Goal: Task Accomplishment & Management: Manage account settings

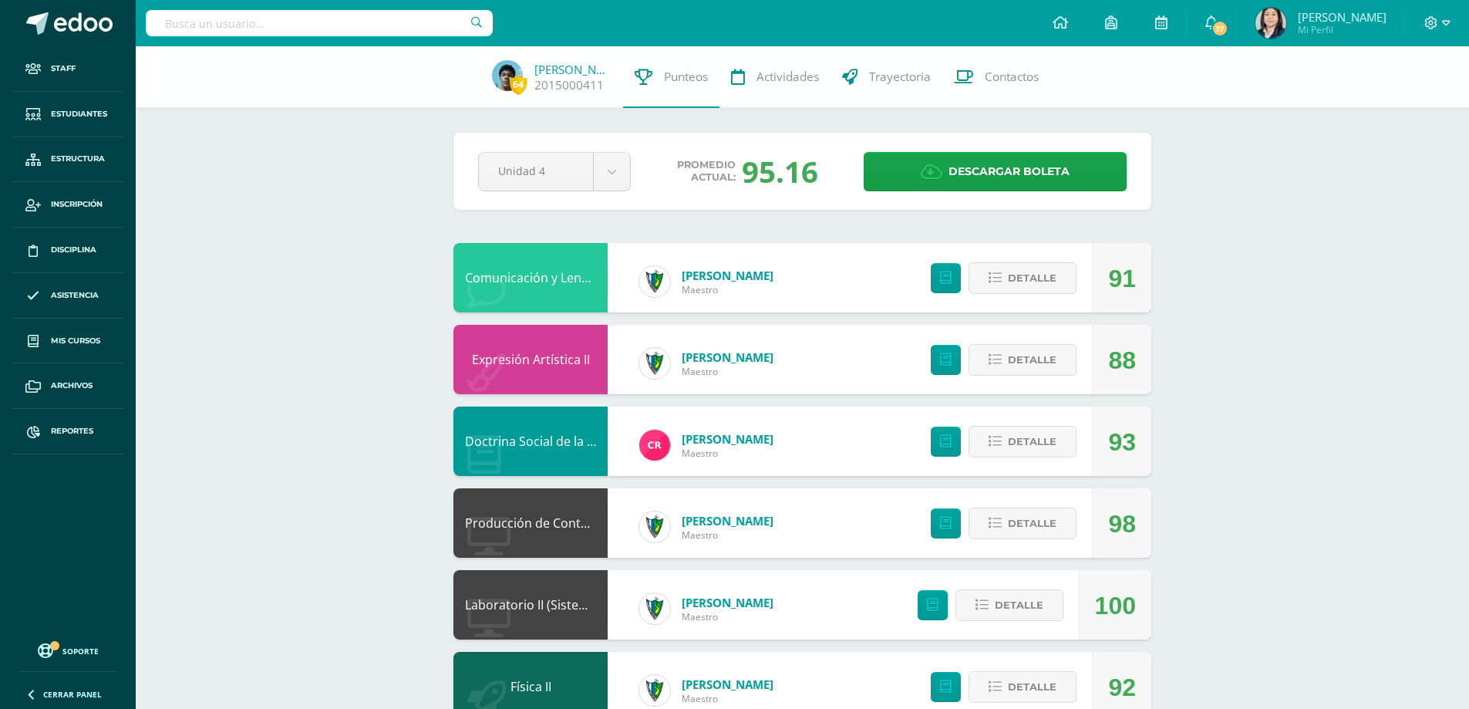
click at [281, 19] on input "text" at bounding box center [319, 23] width 347 height 26
click at [79, 342] on span "Mis cursos" at bounding box center [75, 341] width 49 height 12
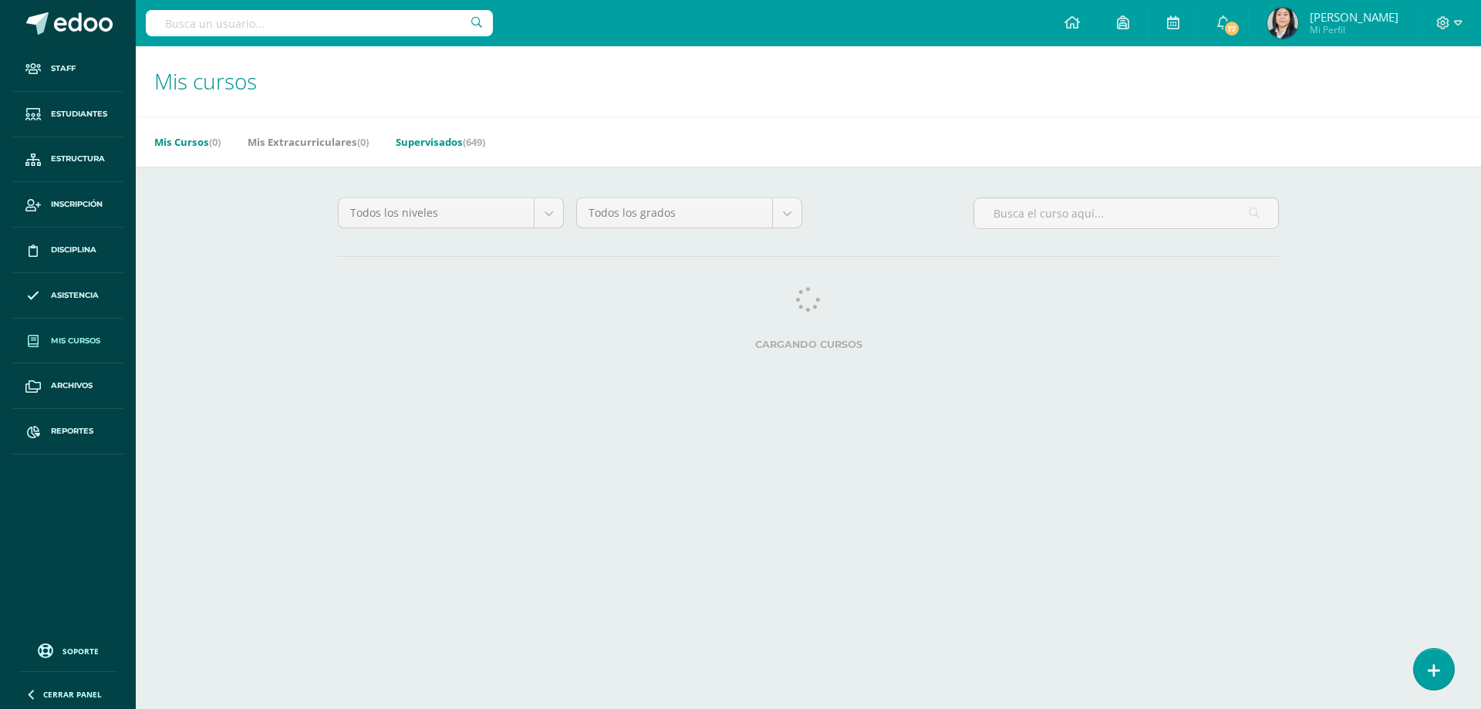
click at [447, 145] on link "Supervisados (649)" at bounding box center [440, 142] width 89 height 25
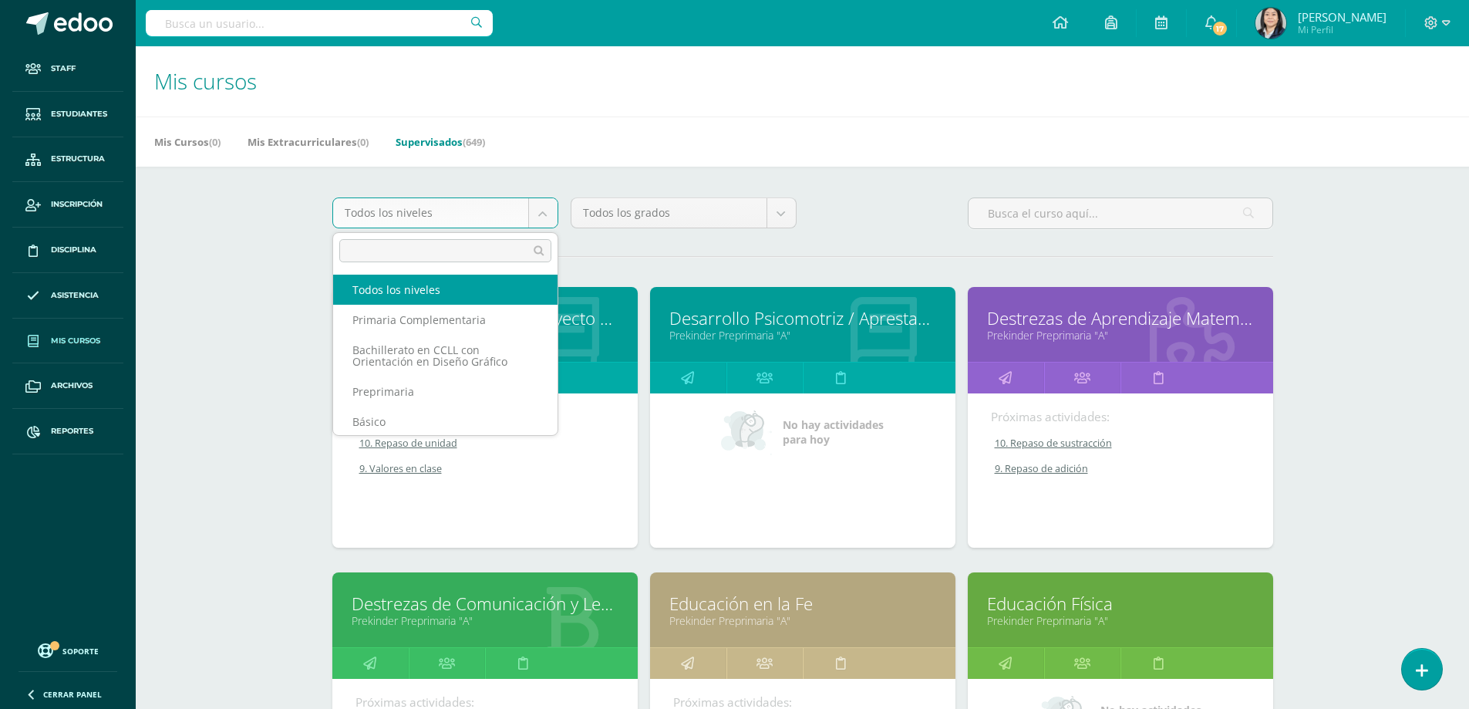
click at [555, 212] on body "Staff Estudiantes Estructura Inscripción Disciplina Asistencia Mis cursos Archi…" at bounding box center [734, 620] width 1469 height 1240
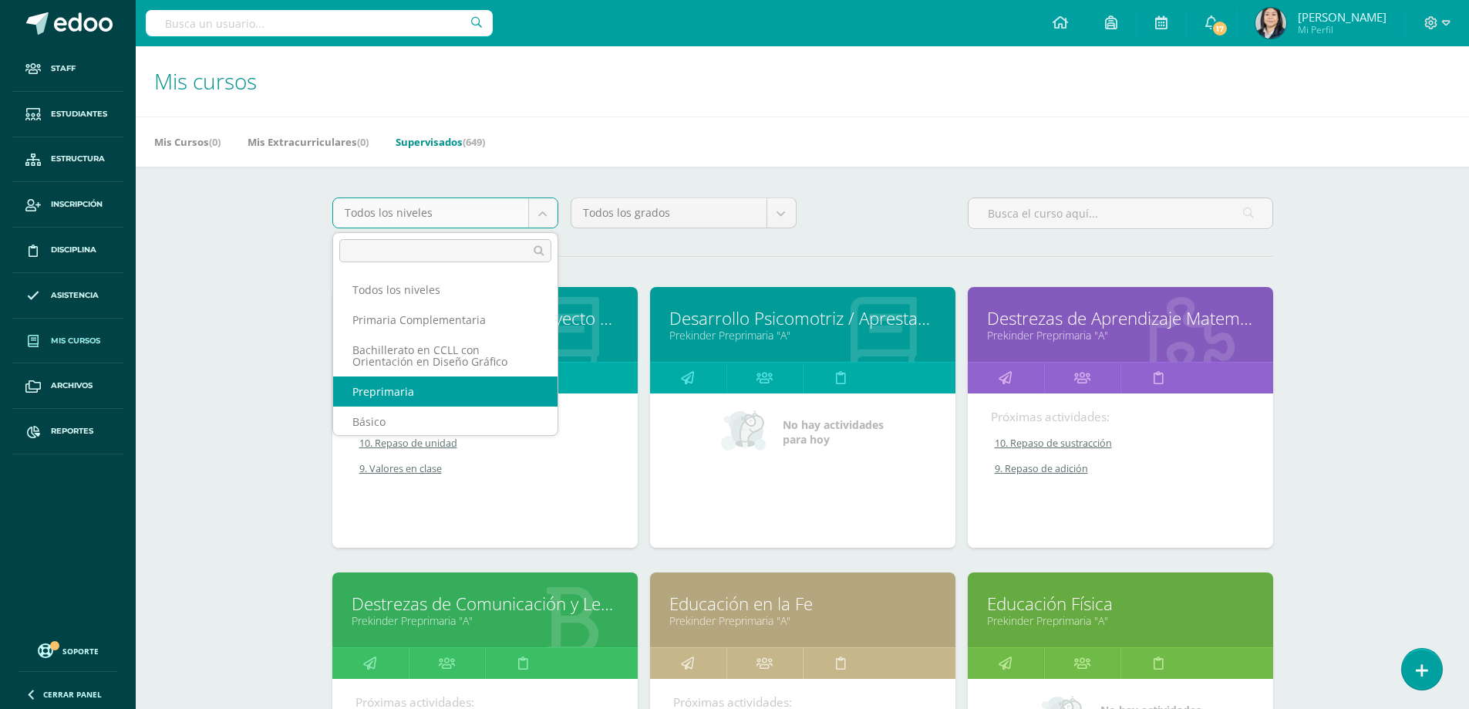
scroll to position [110, 0]
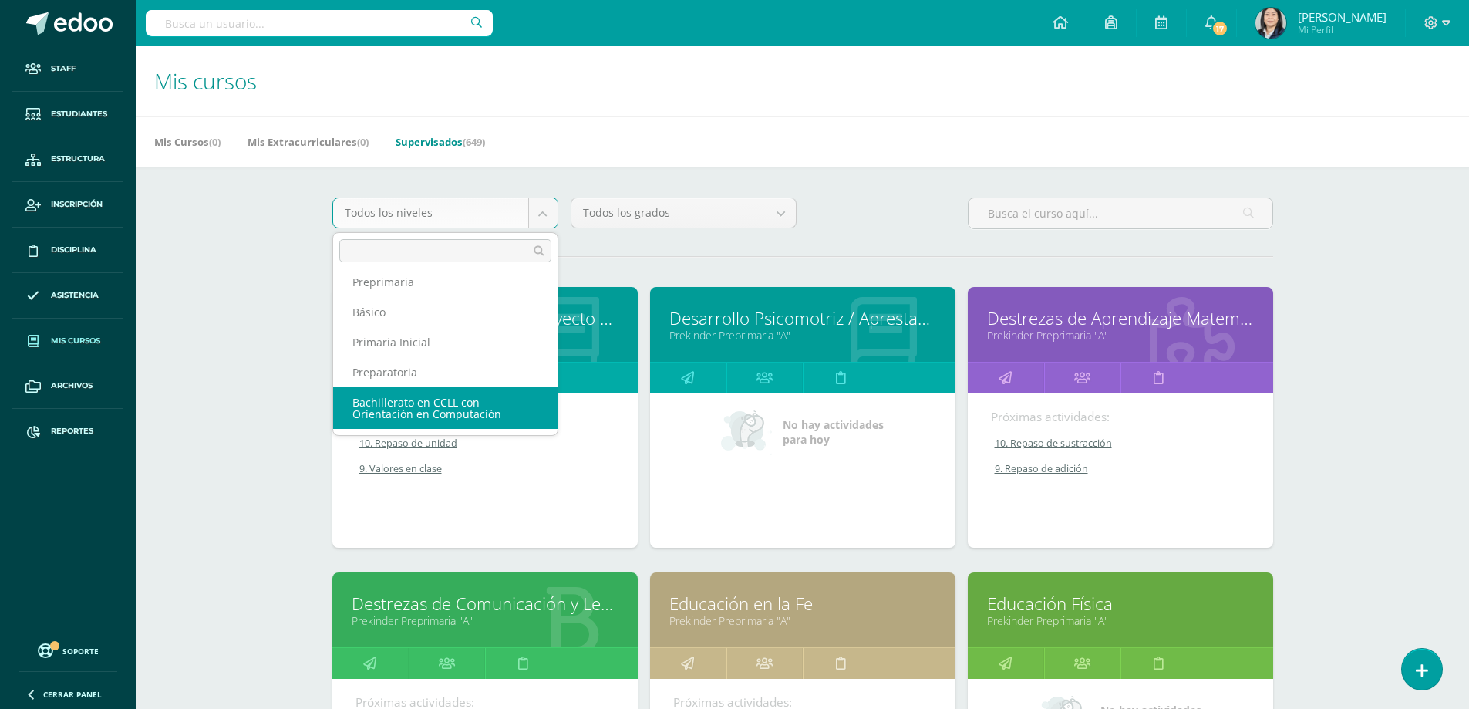
select select "5"
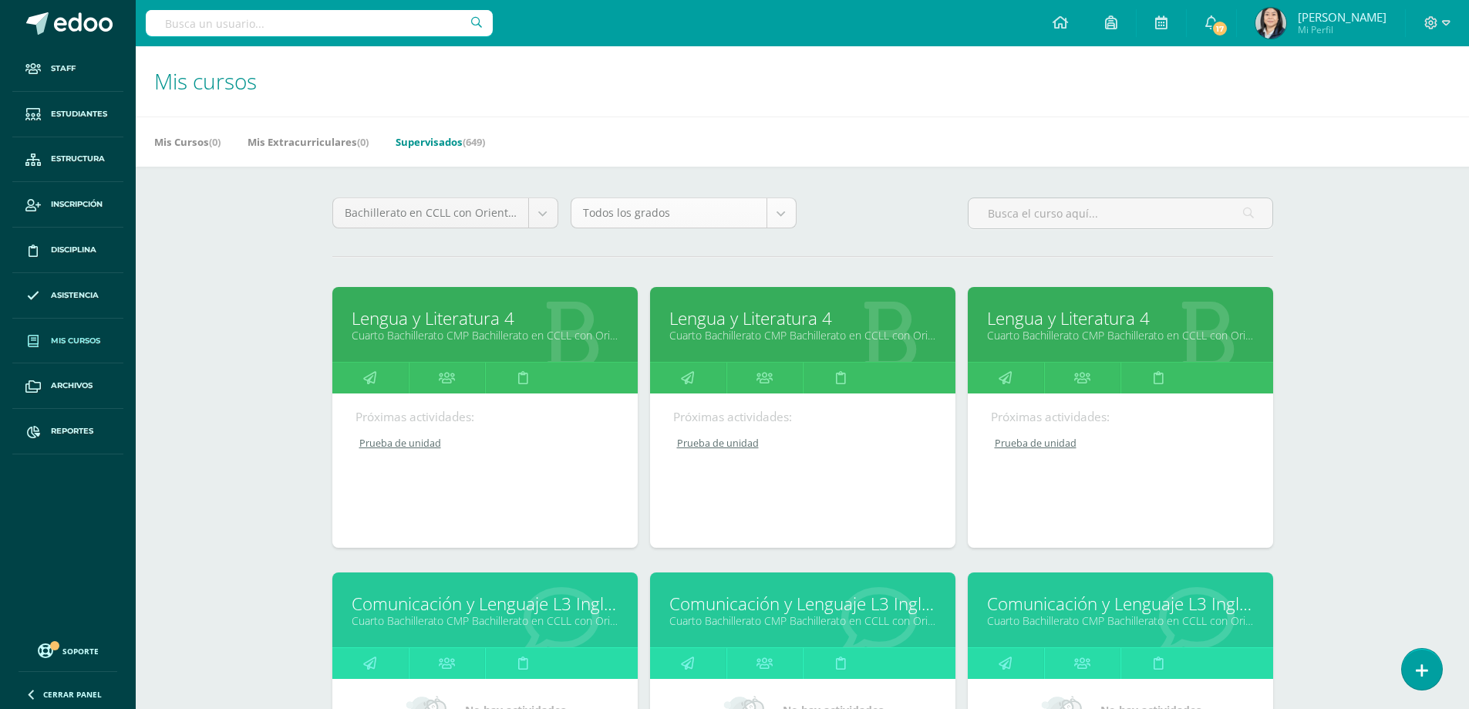
click at [784, 220] on body "Staff Estudiantes Estructura Inscripción Disciplina Asistencia Mis cursos Archi…" at bounding box center [734, 620] width 1469 height 1240
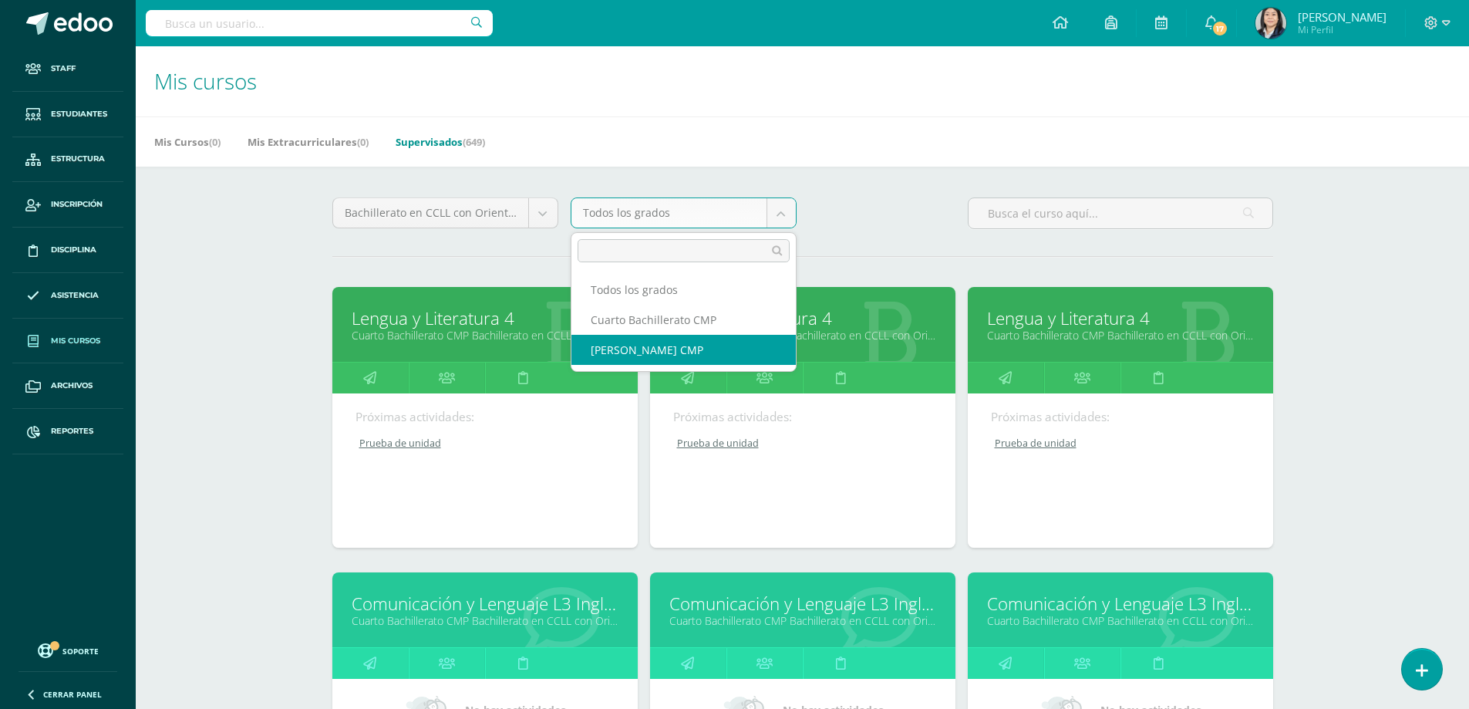
select select "14"
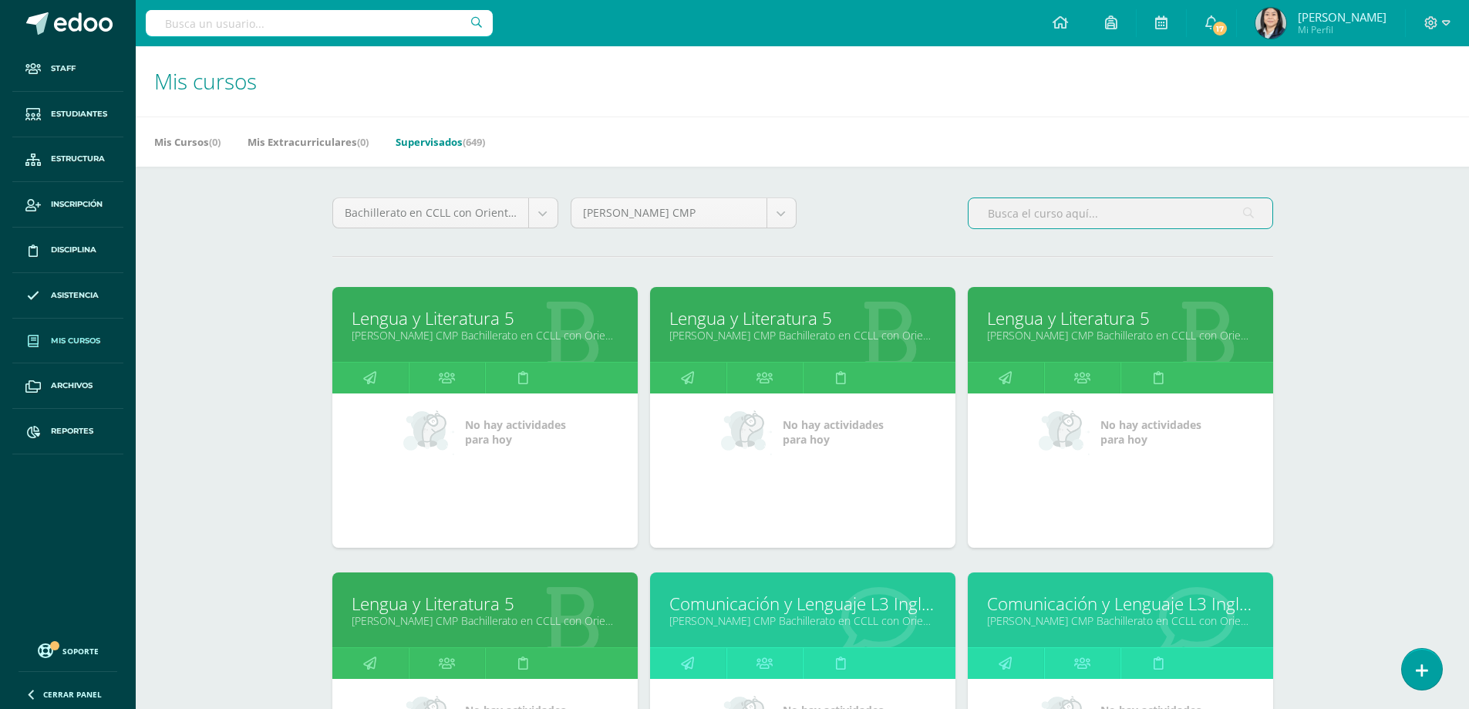
click at [1032, 206] on input "text" at bounding box center [1121, 213] width 304 height 30
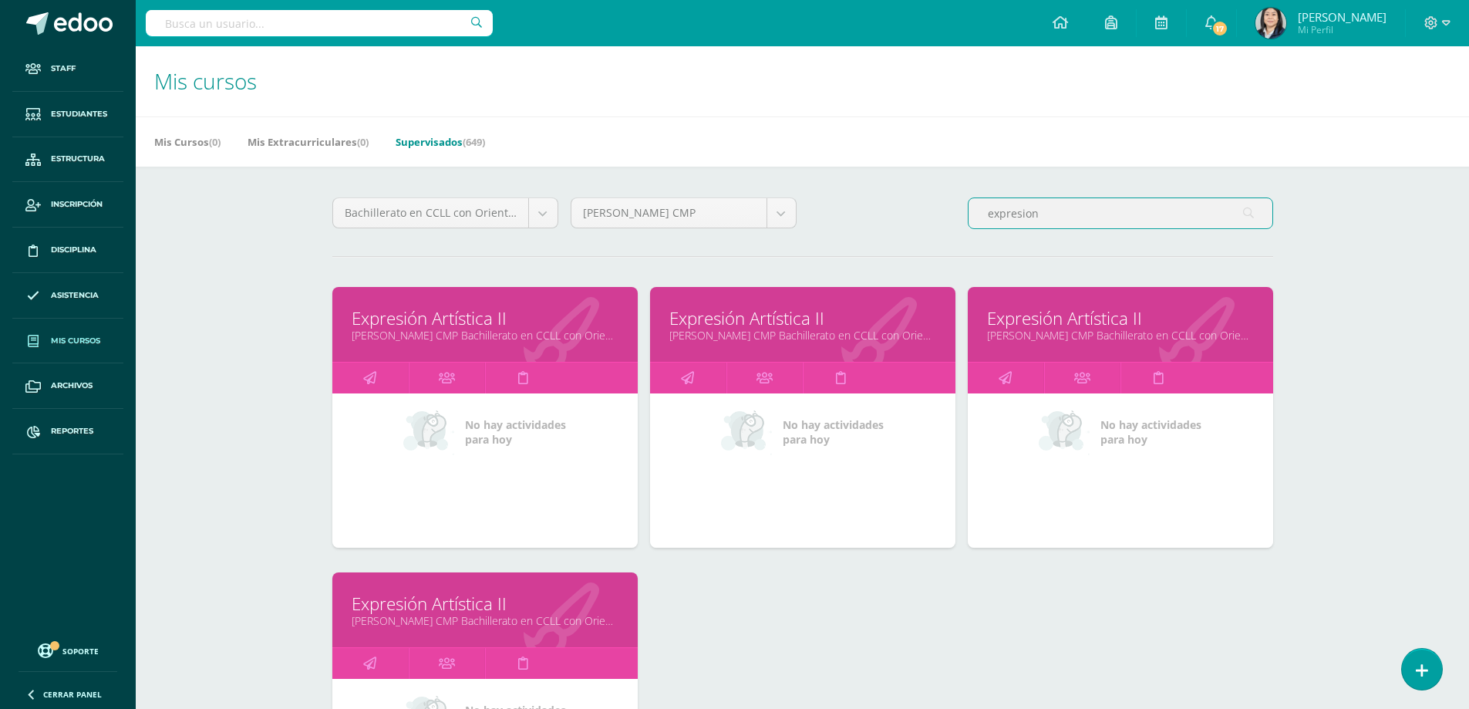
type input "expresion"
click at [1044, 319] on link "Expresión Artística II" at bounding box center [1120, 318] width 267 height 24
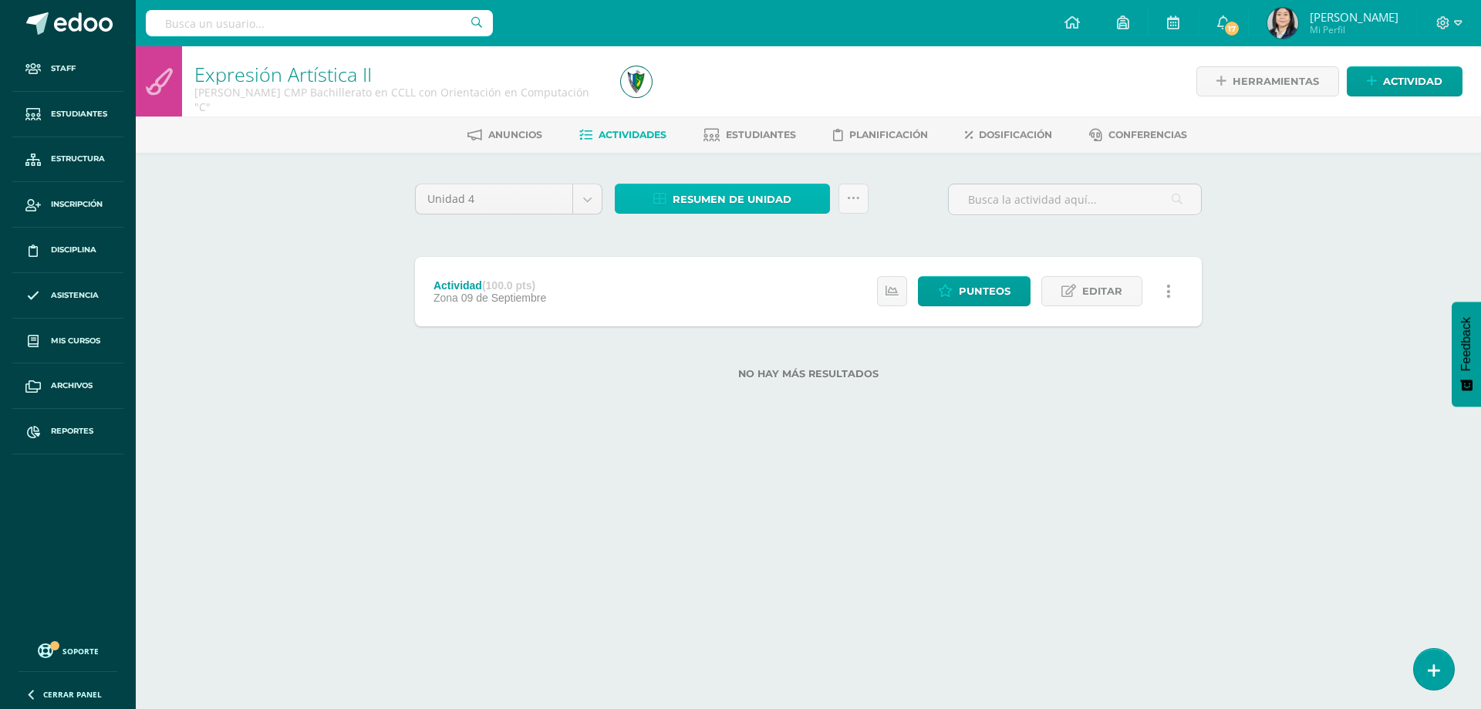
click at [710, 203] on span "Resumen de unidad" at bounding box center [732, 199] width 119 height 29
click at [728, 104] on link "Descargar como HTML" at bounding box center [722, 99] width 164 height 24
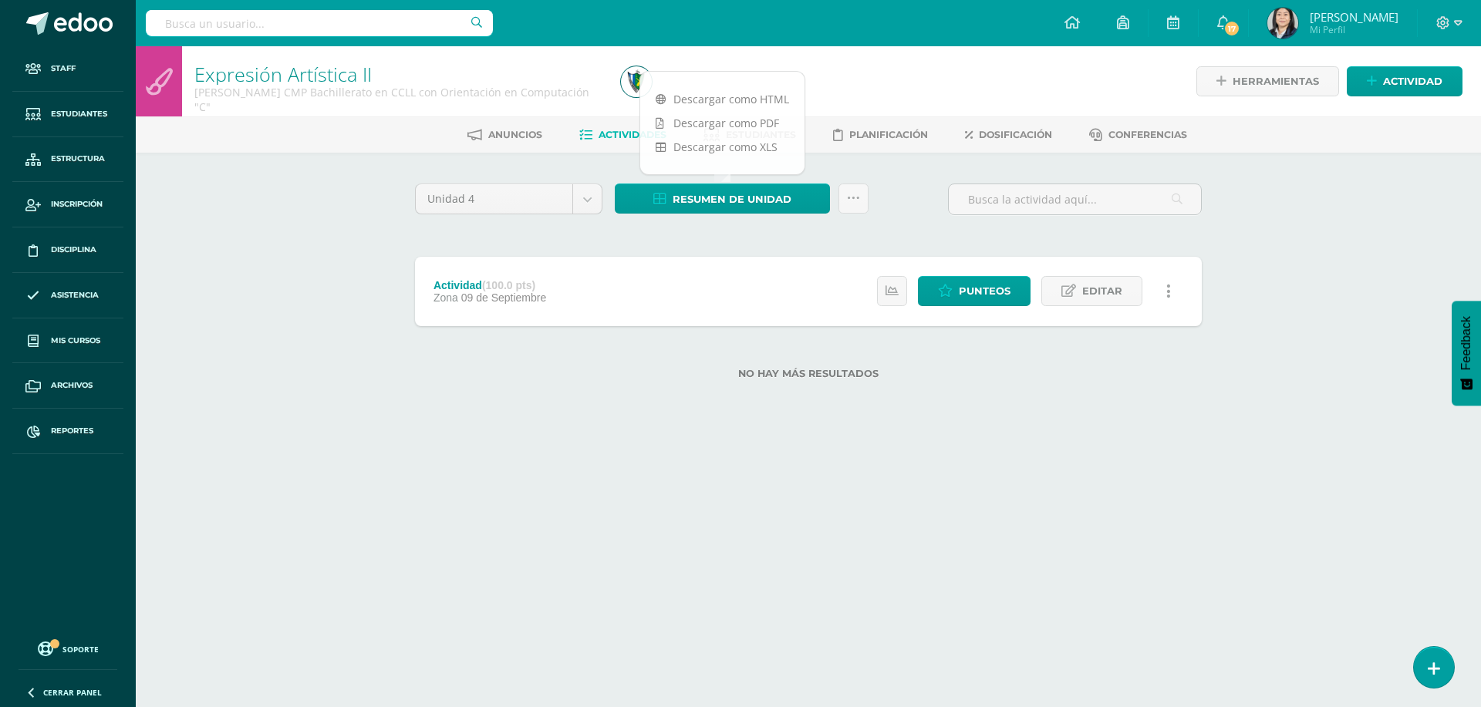
click at [705, 429] on html "Staff Estudiantes Estructura Inscripción Disciplina Asistencia Mis cursos Archi…" at bounding box center [740, 214] width 1481 height 429
click at [387, 26] on input "text" at bounding box center [319, 23] width 347 height 26
type input "[PERSON_NAME]"
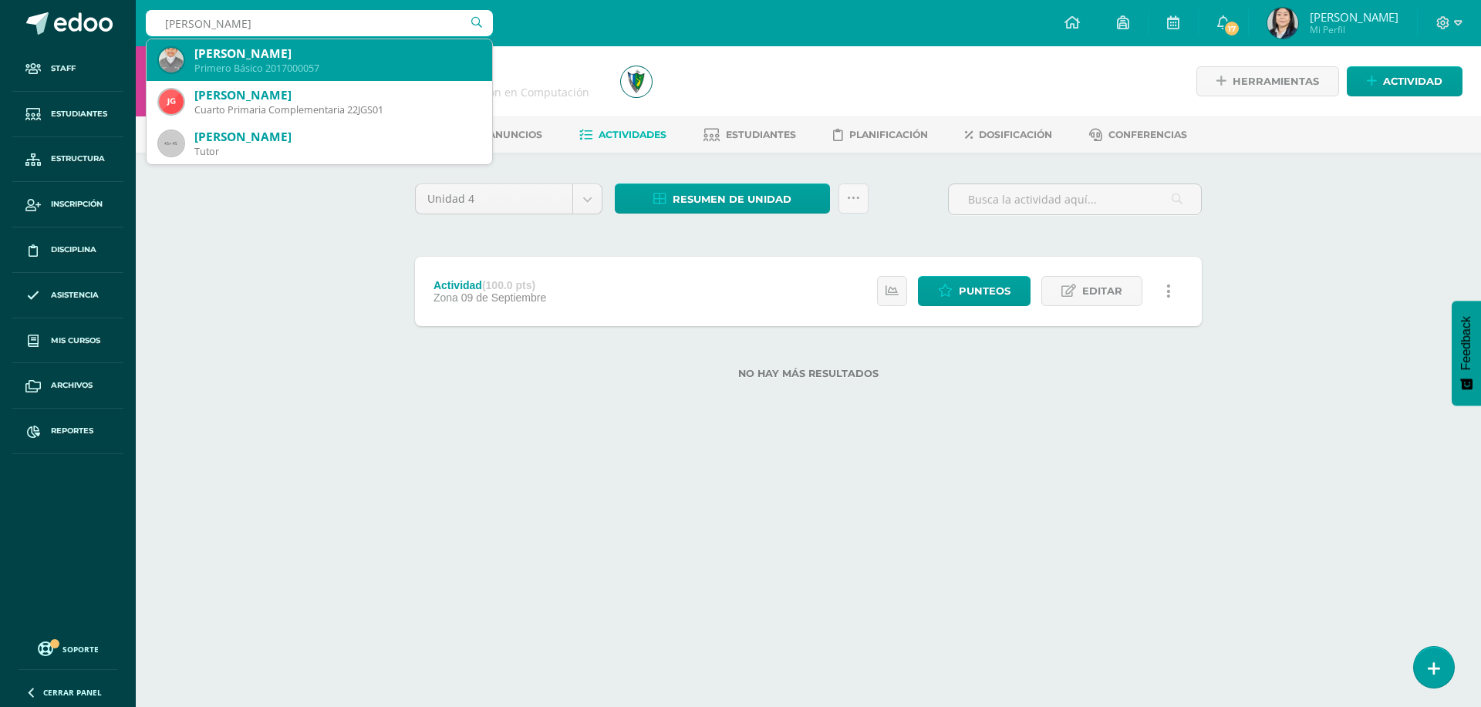
click at [330, 61] on div "[PERSON_NAME]" at bounding box center [336, 54] width 285 height 16
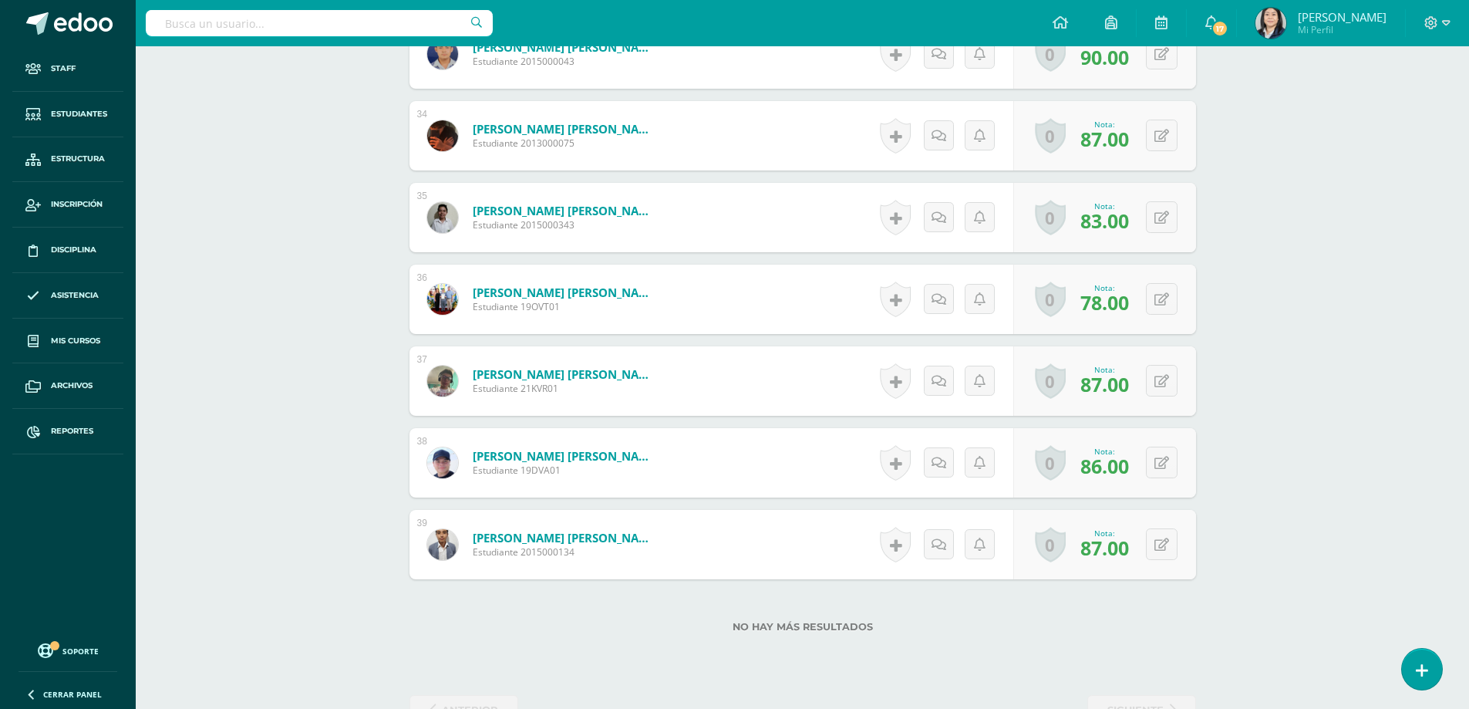
scroll to position [3180, 0]
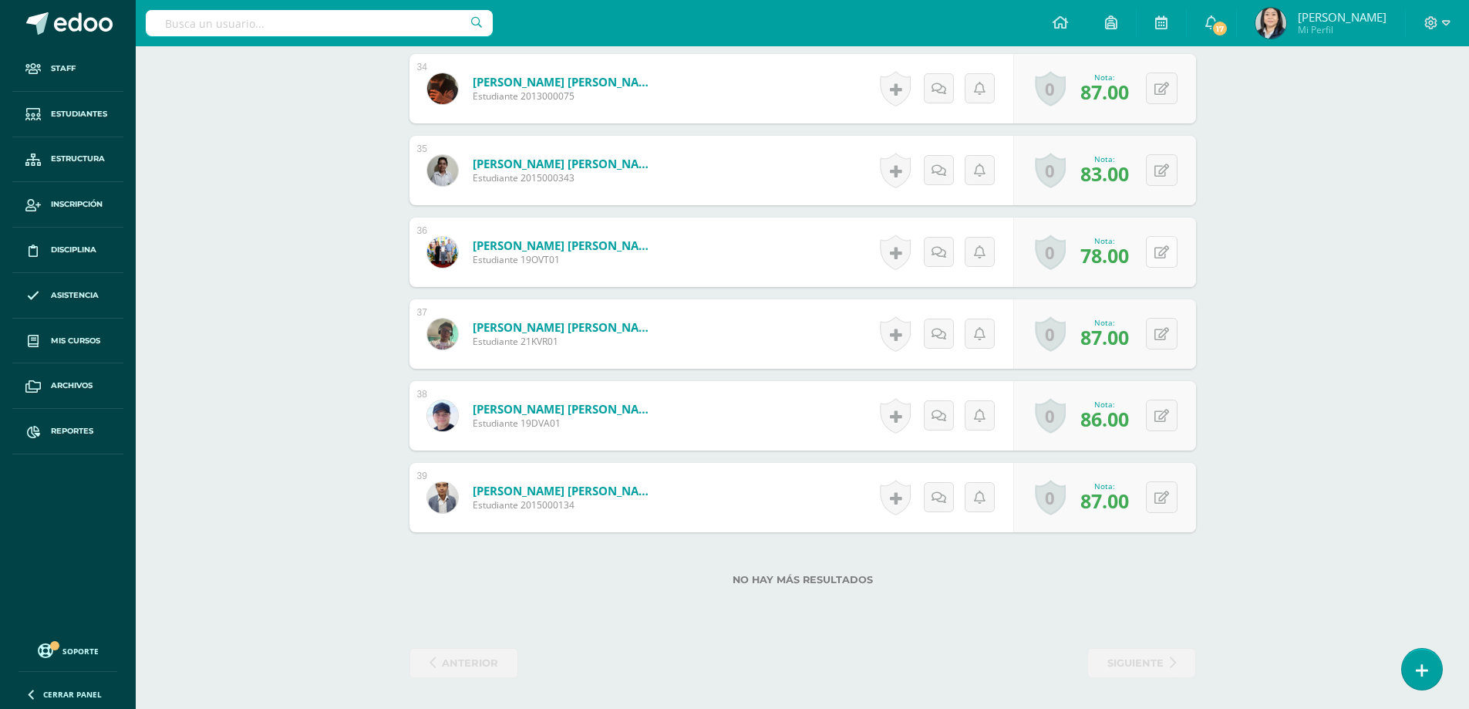
click at [1157, 255] on button at bounding box center [1162, 252] width 32 height 32
type input "91.00"
click at [1134, 251] on icon at bounding box center [1132, 257] width 14 height 13
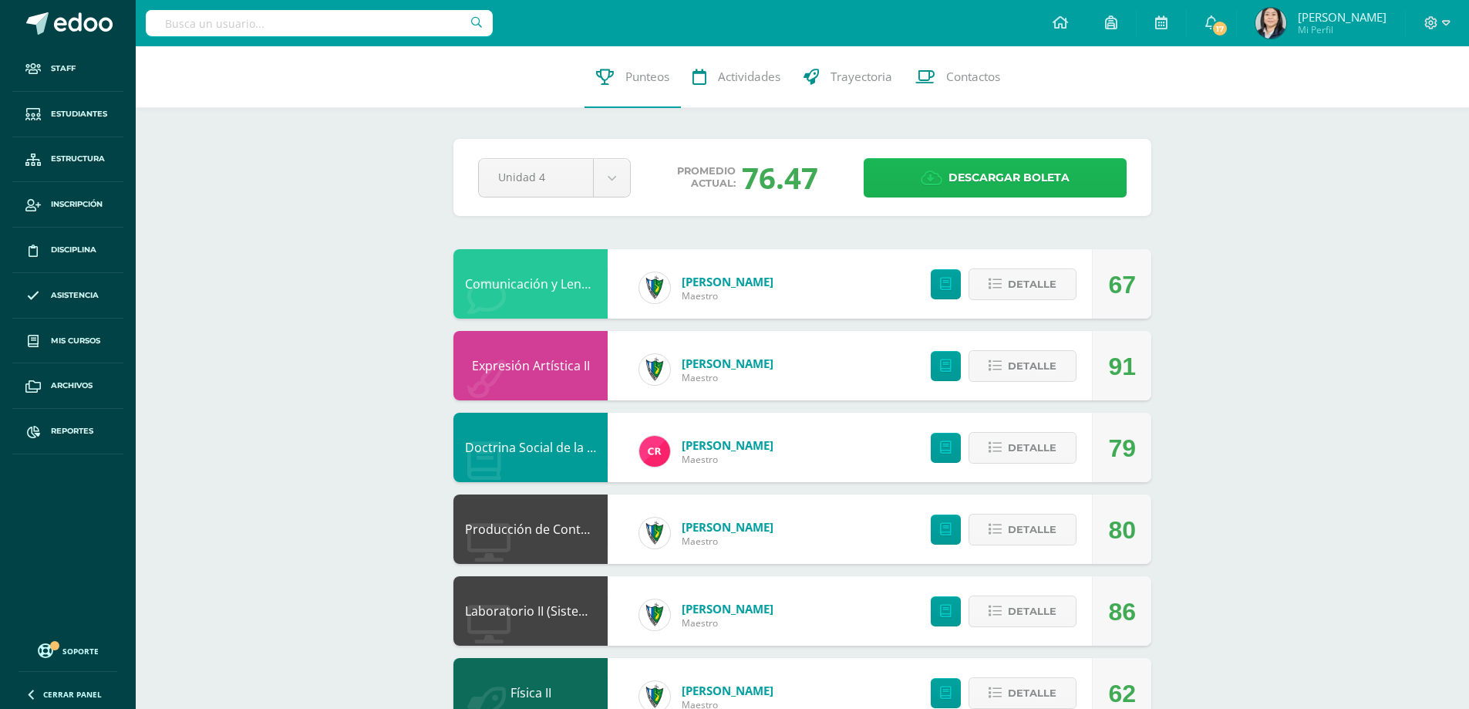
click at [982, 175] on span "Descargar boleta" at bounding box center [1009, 178] width 121 height 38
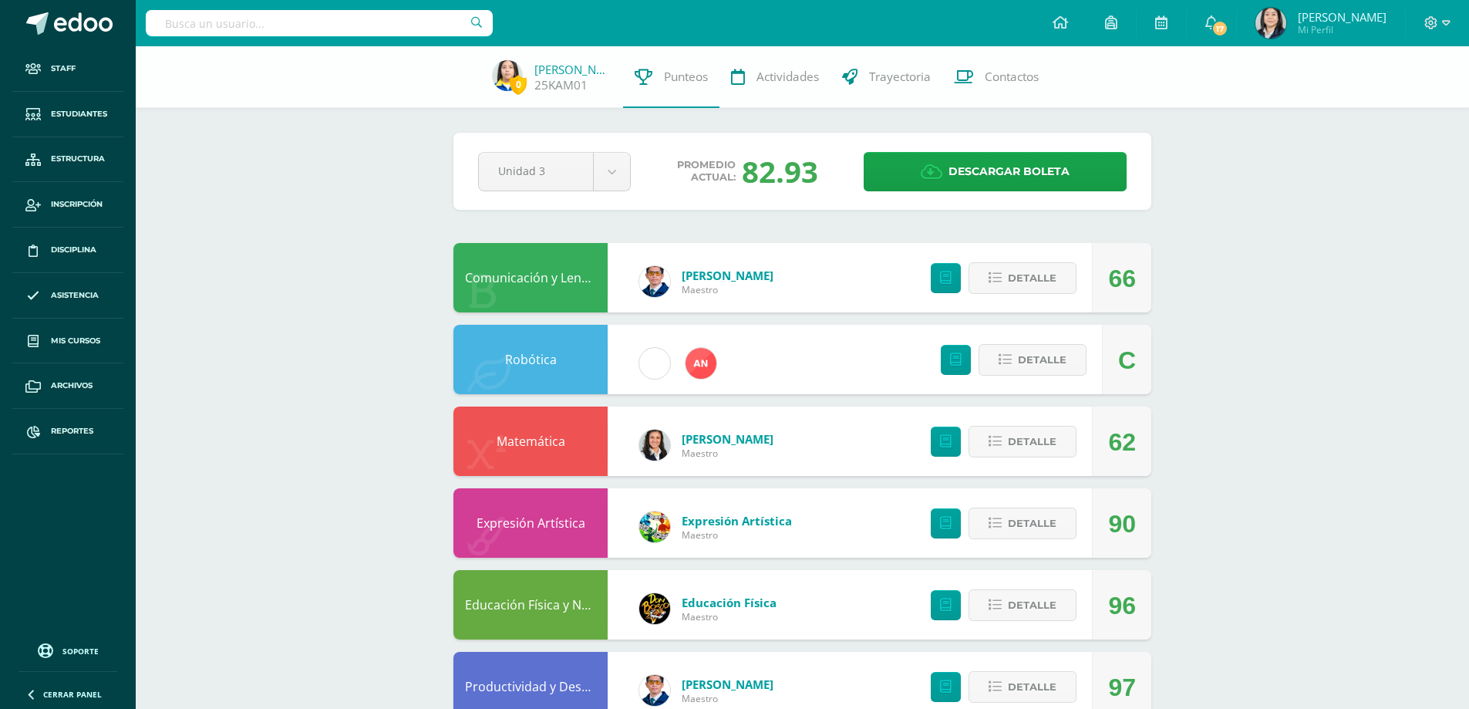
select select "Unidad 4"
click at [957, 177] on span "Descargar boleta" at bounding box center [1009, 172] width 121 height 38
click at [1024, 442] on span "Detalle" at bounding box center [1032, 441] width 49 height 29
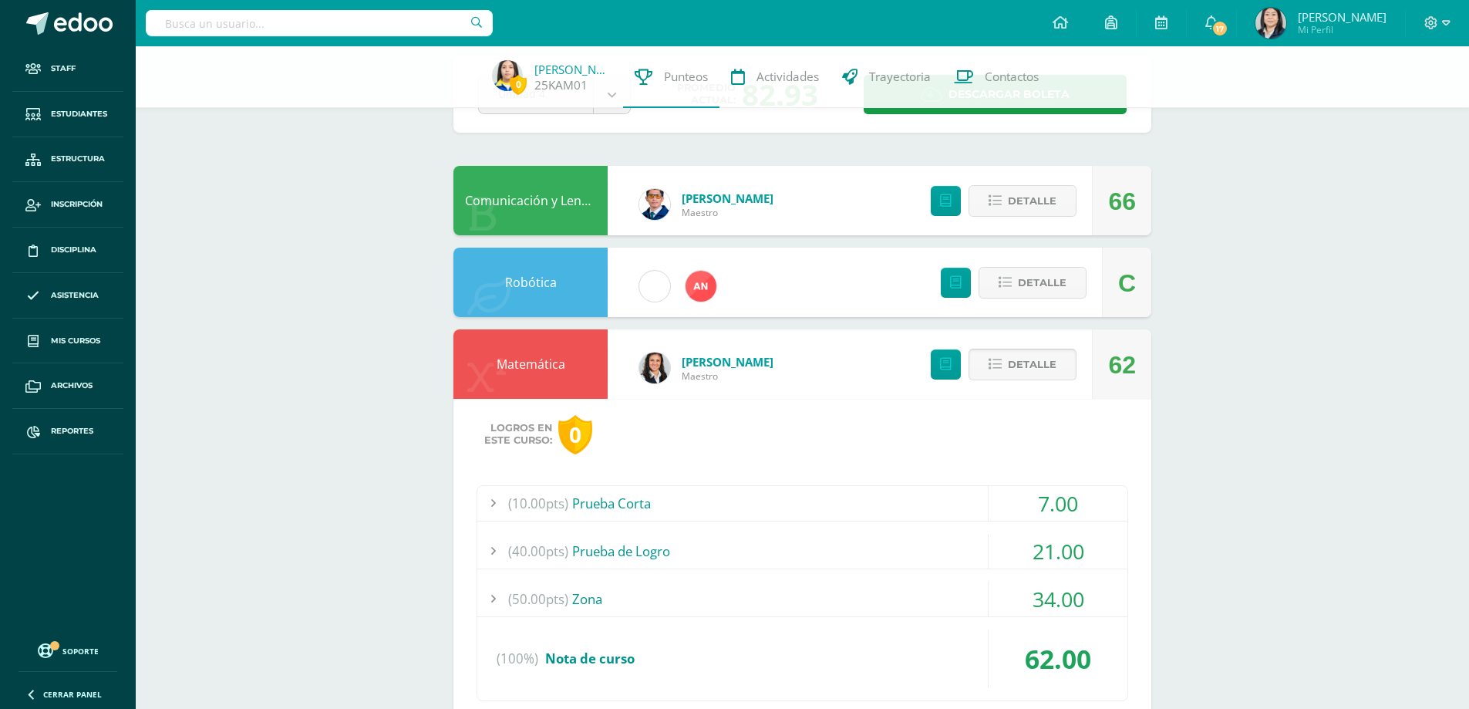
scroll to position [231, 0]
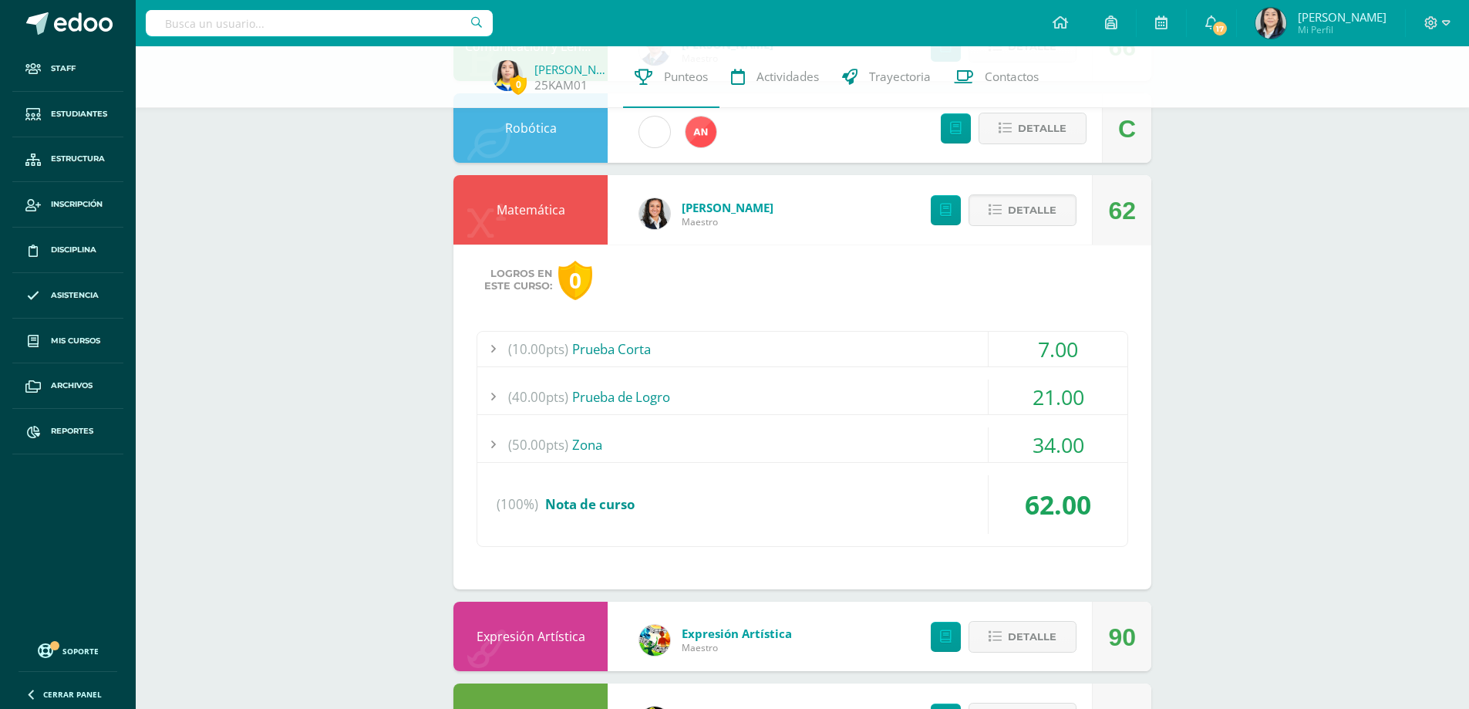
click at [1047, 451] on span "34.00" at bounding box center [1059, 444] width 52 height 29
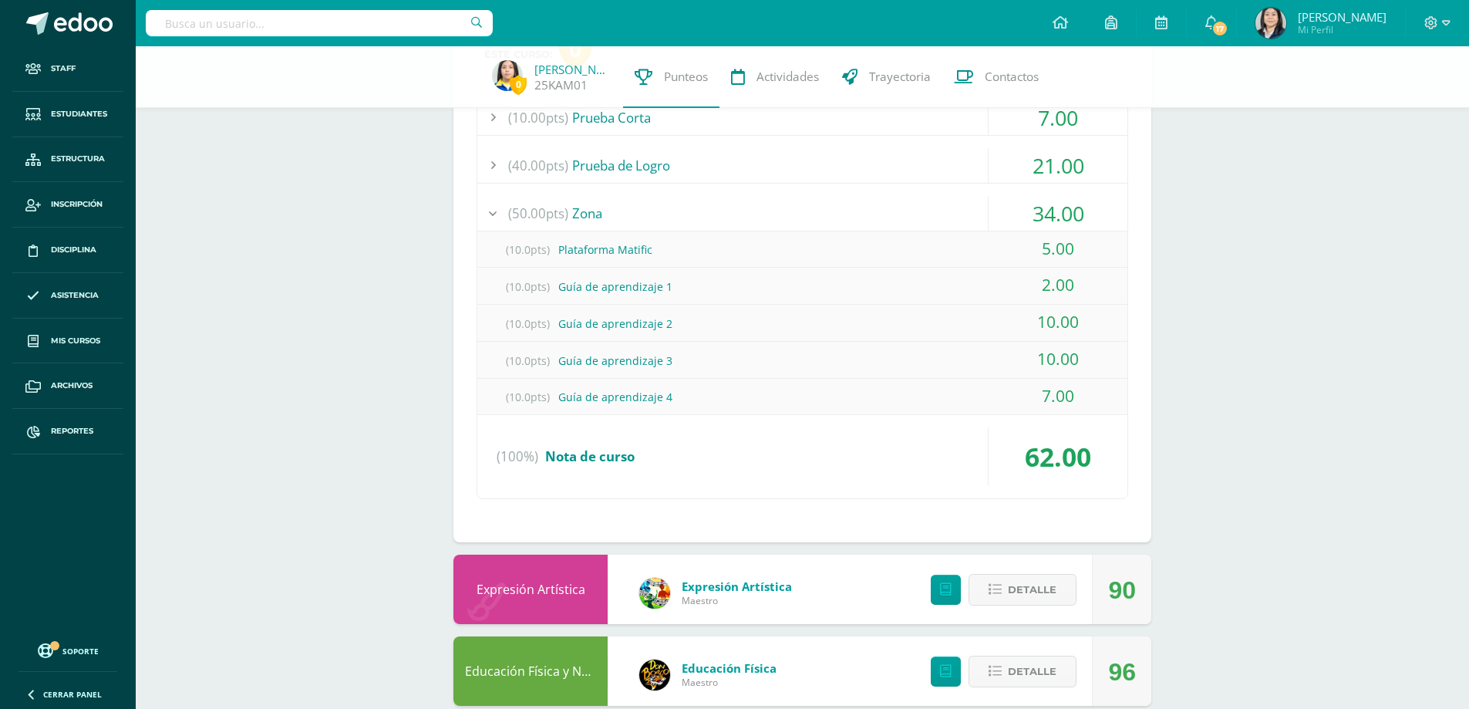
scroll to position [386, 0]
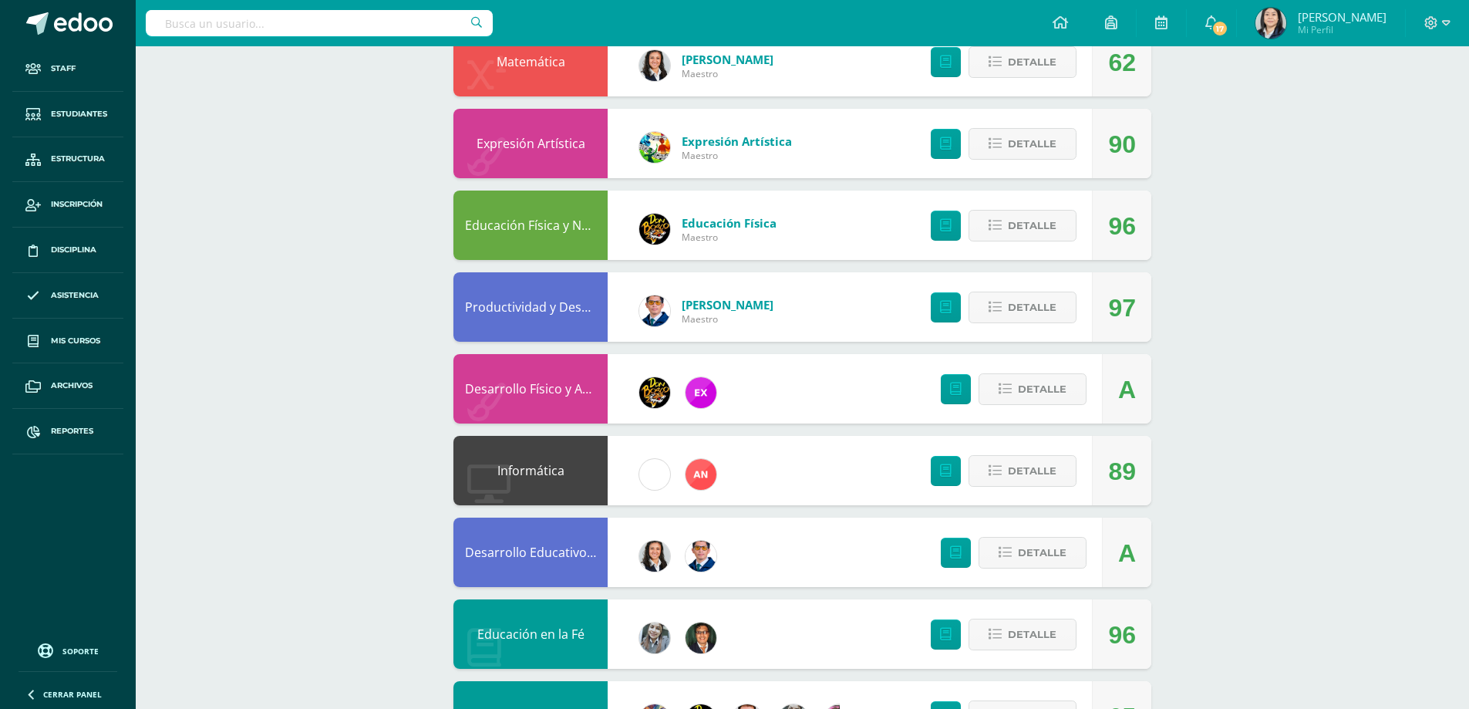
scroll to position [77, 0]
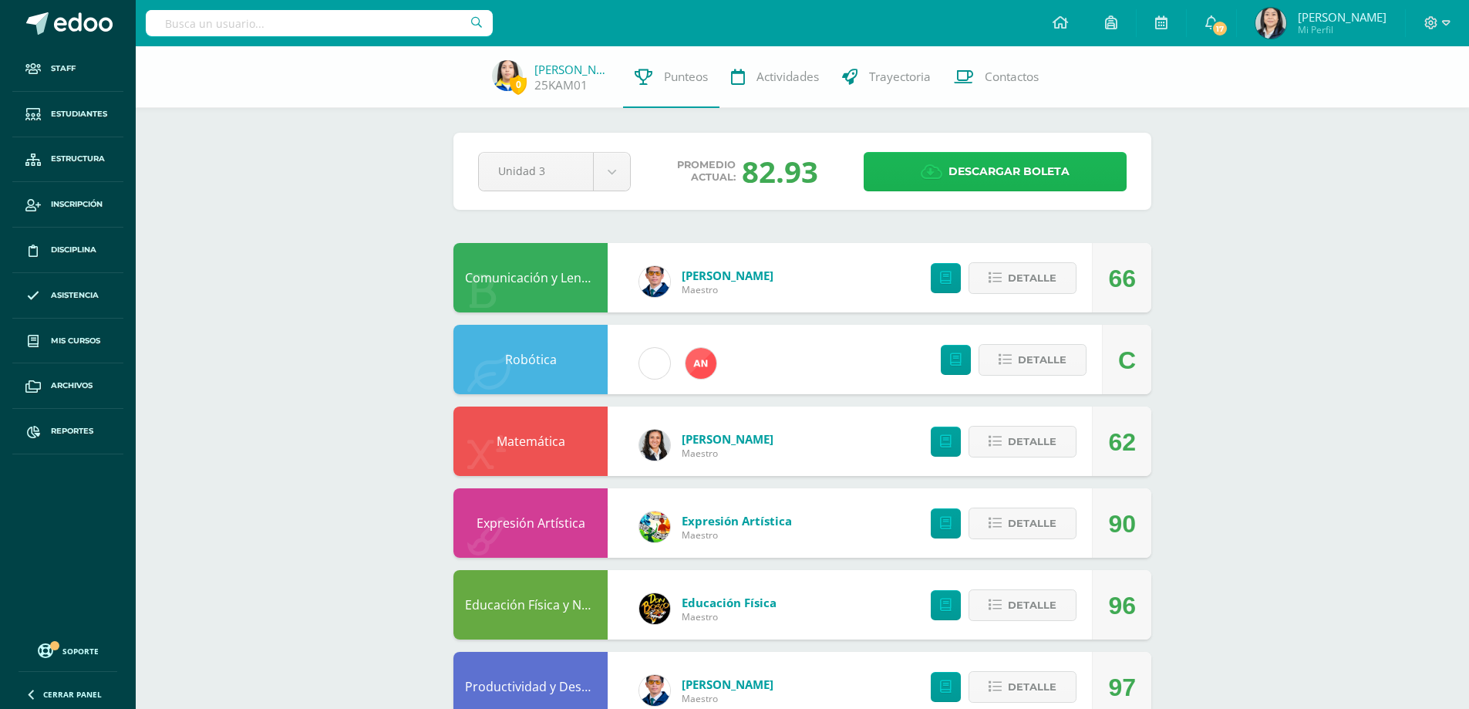
click at [990, 179] on span "Descargar boleta" at bounding box center [1009, 172] width 121 height 38
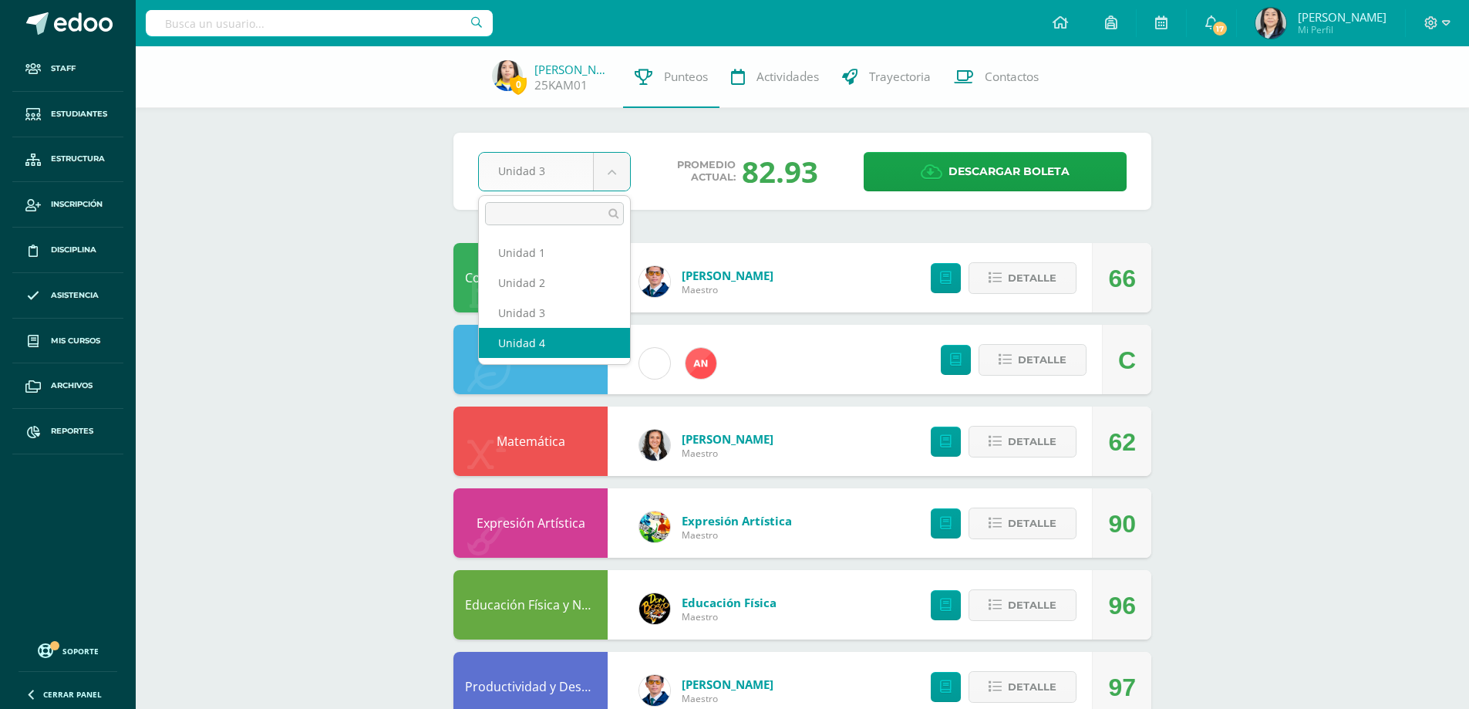
select select "Unidad 4"
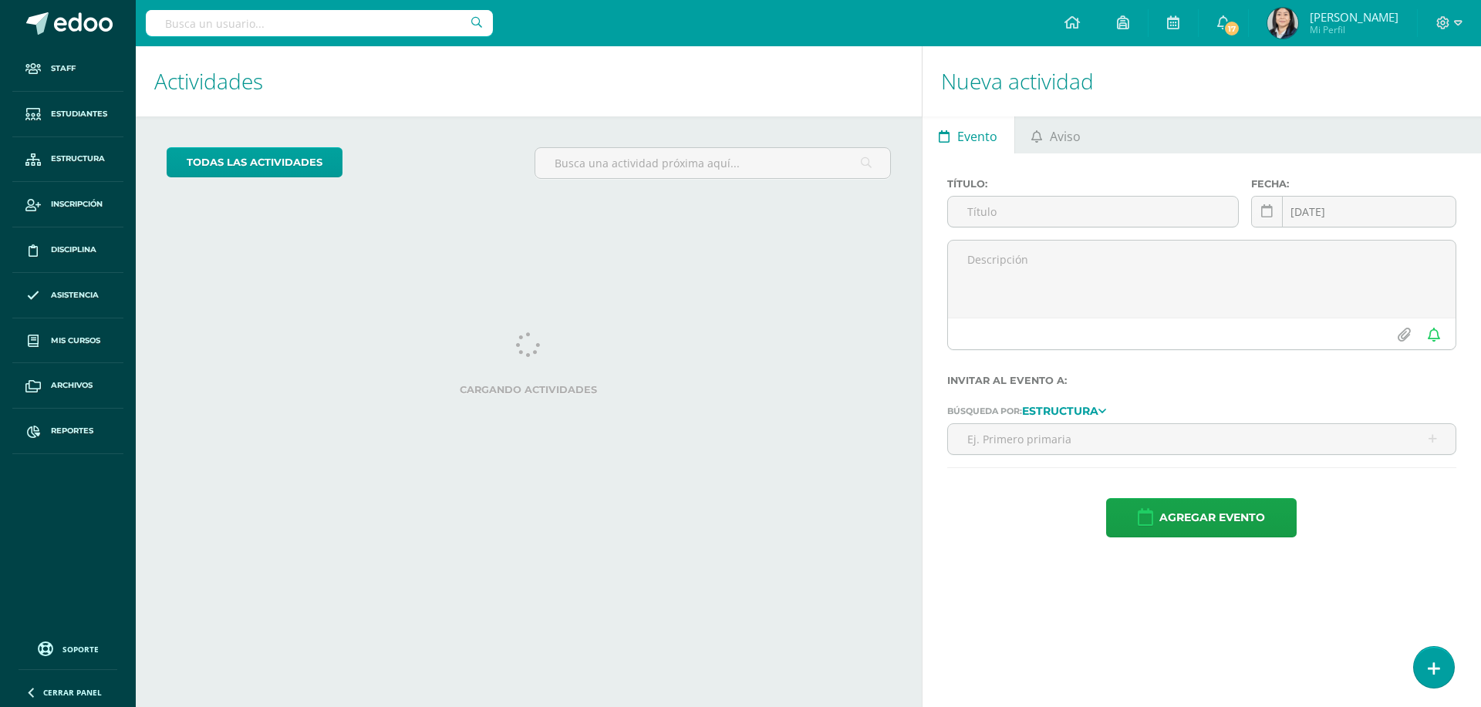
click at [415, 29] on input "text" at bounding box center [319, 23] width 347 height 26
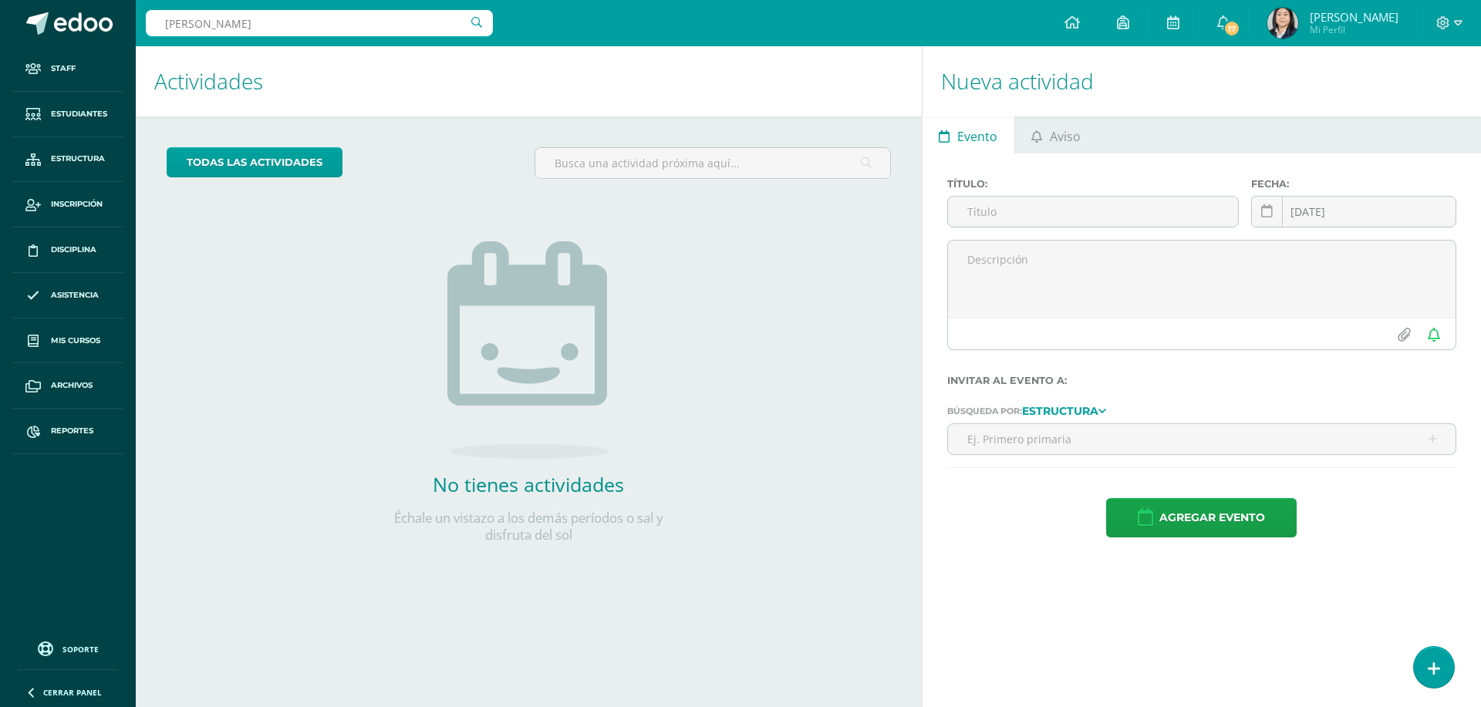
type input "[PERSON_NAME]"
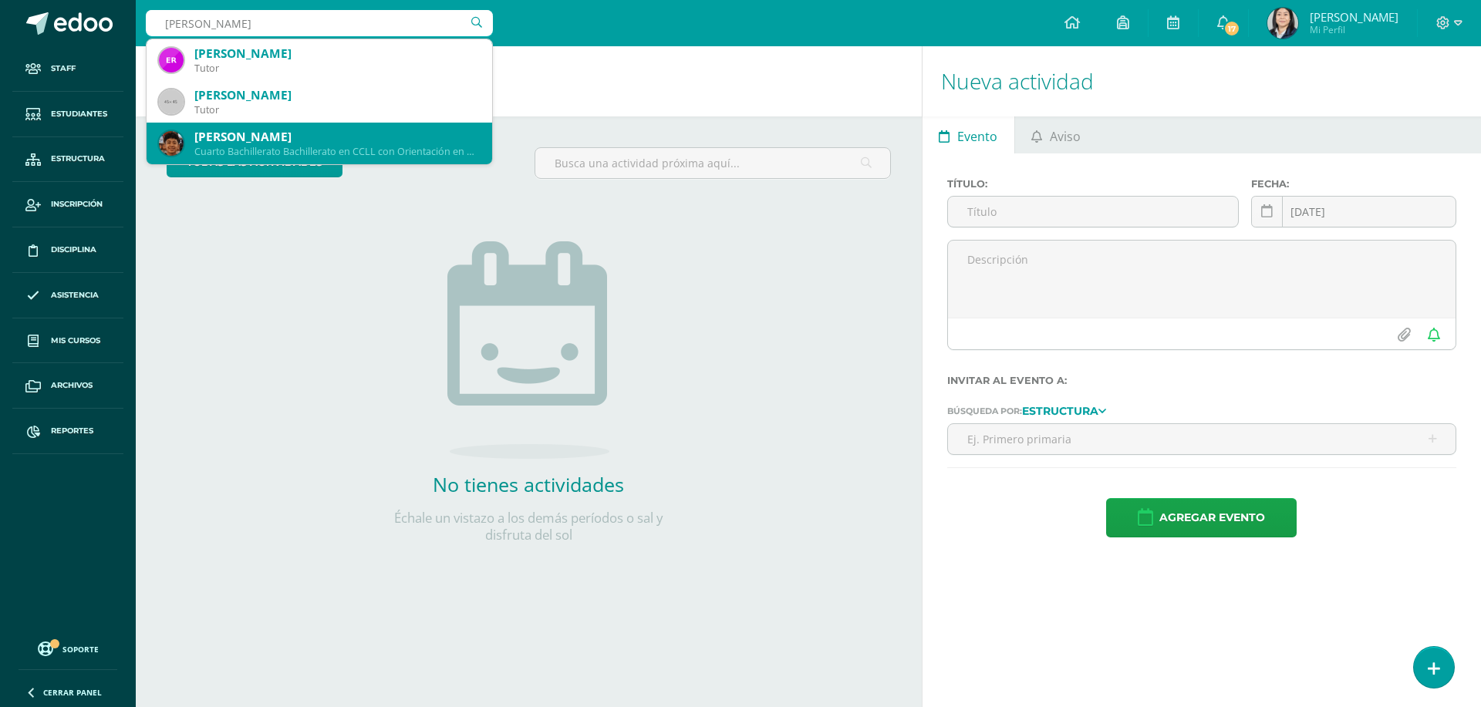
click at [295, 140] on div "[PERSON_NAME]" at bounding box center [336, 137] width 285 height 16
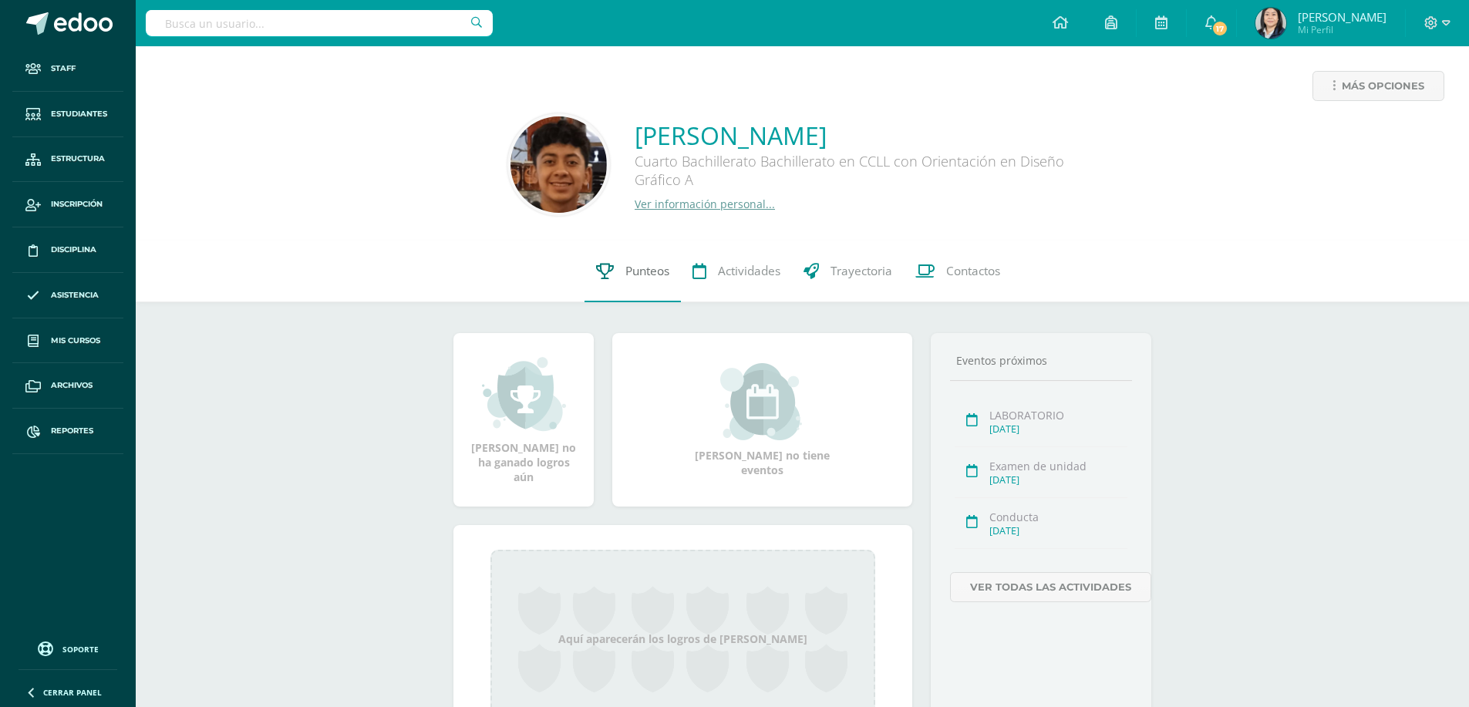
click at [639, 271] on span "Punteos" at bounding box center [648, 271] width 44 height 16
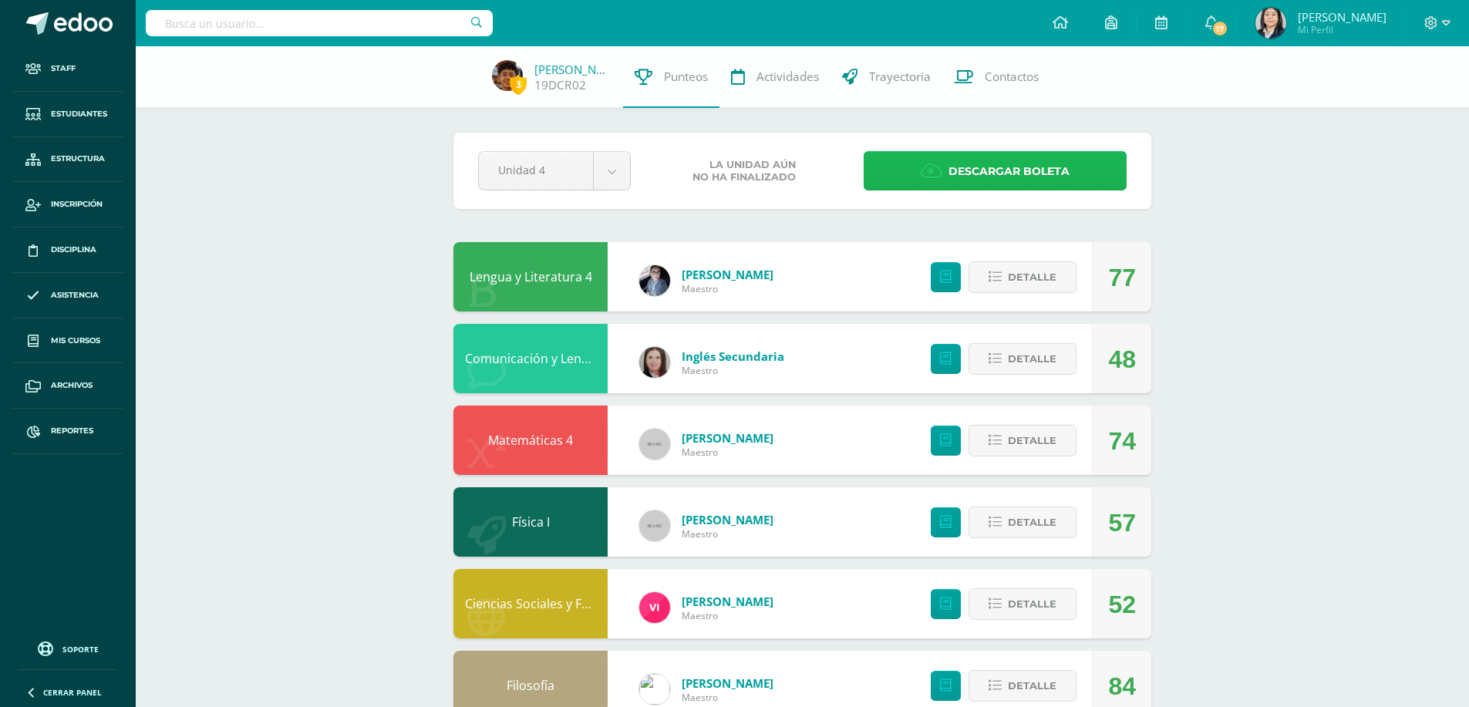
click at [1012, 176] on span "Descargar boleta" at bounding box center [1009, 172] width 121 height 38
click at [384, 22] on input "text" at bounding box center [319, 23] width 347 height 26
type input "giron samayoa"
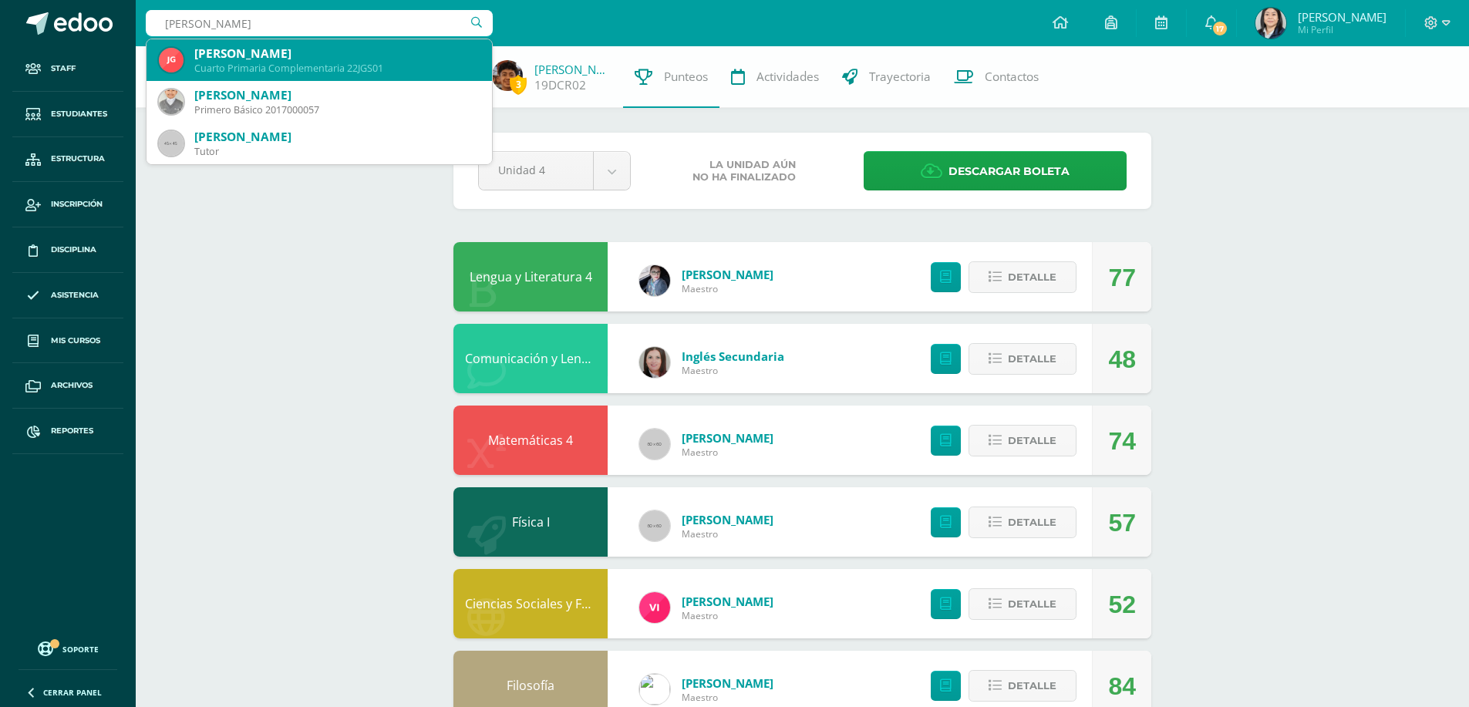
click at [317, 59] on div "Jacob Isaac Girón Samayoa" at bounding box center [336, 54] width 285 height 16
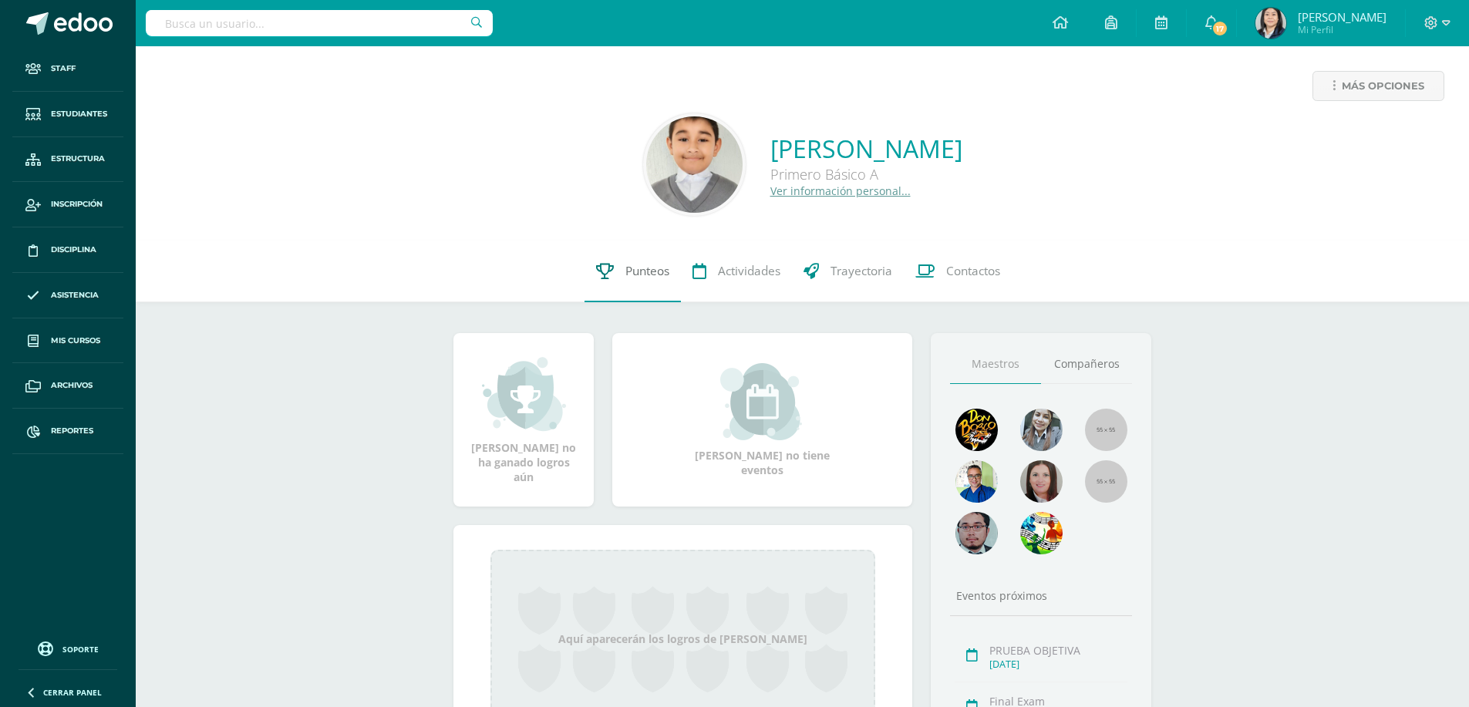
click at [653, 270] on span "Punteos" at bounding box center [648, 271] width 44 height 16
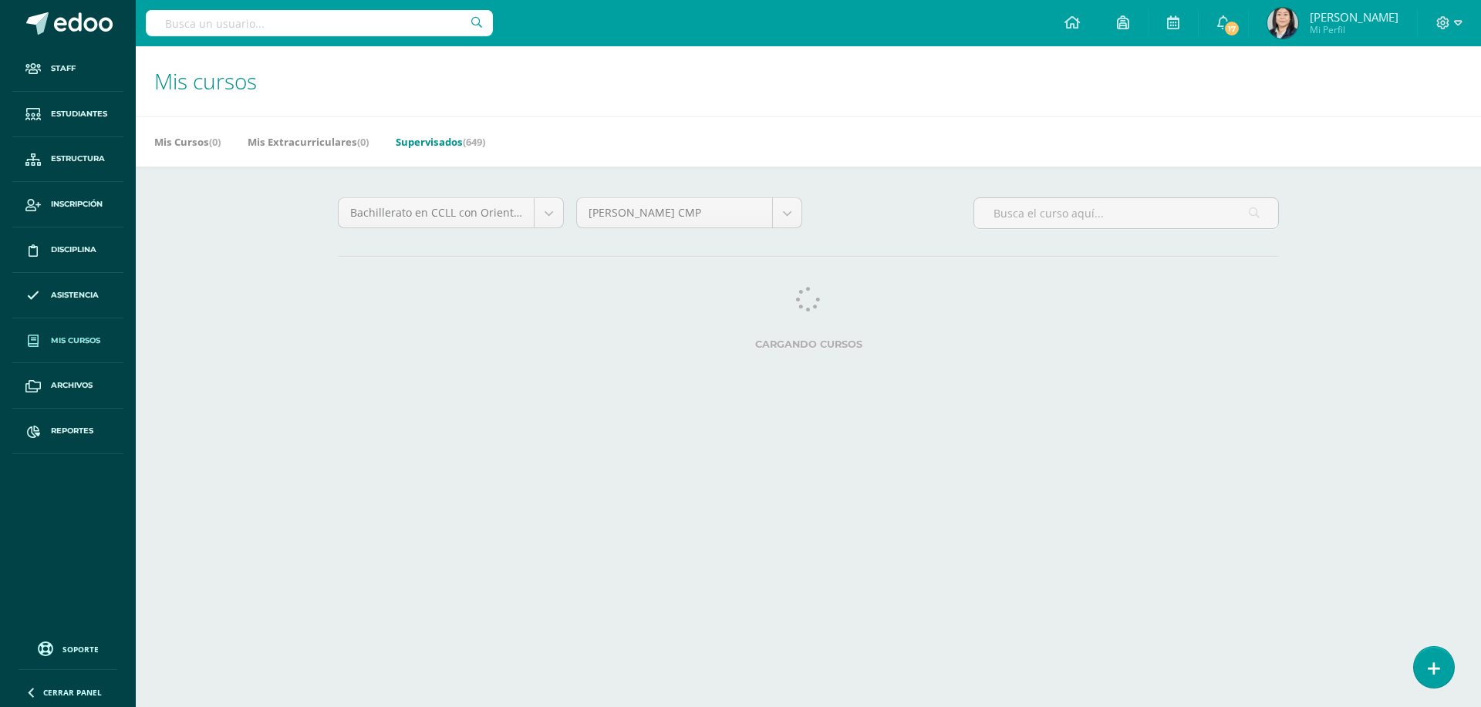
click at [410, 16] on input "text" at bounding box center [319, 23] width 347 height 26
type input "a"
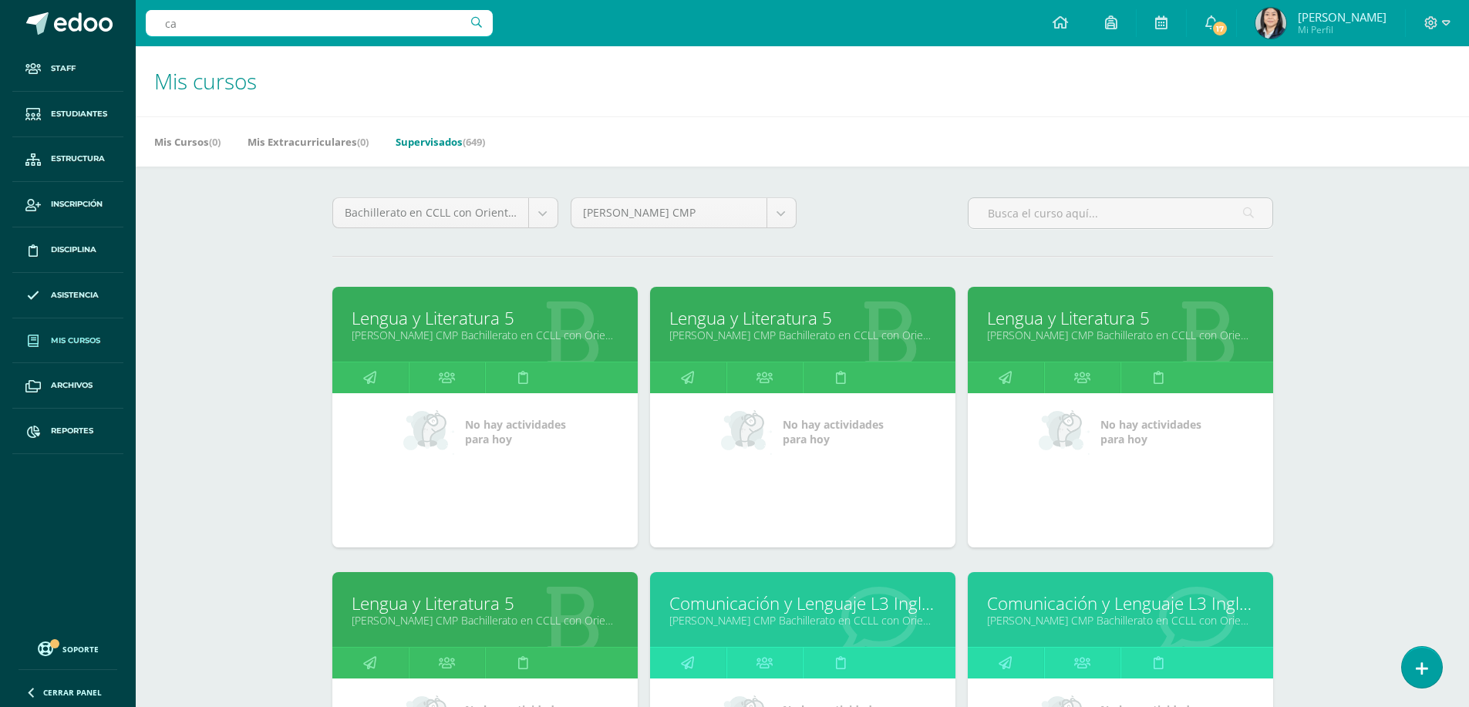
type input "c"
type input "giron samayoa"
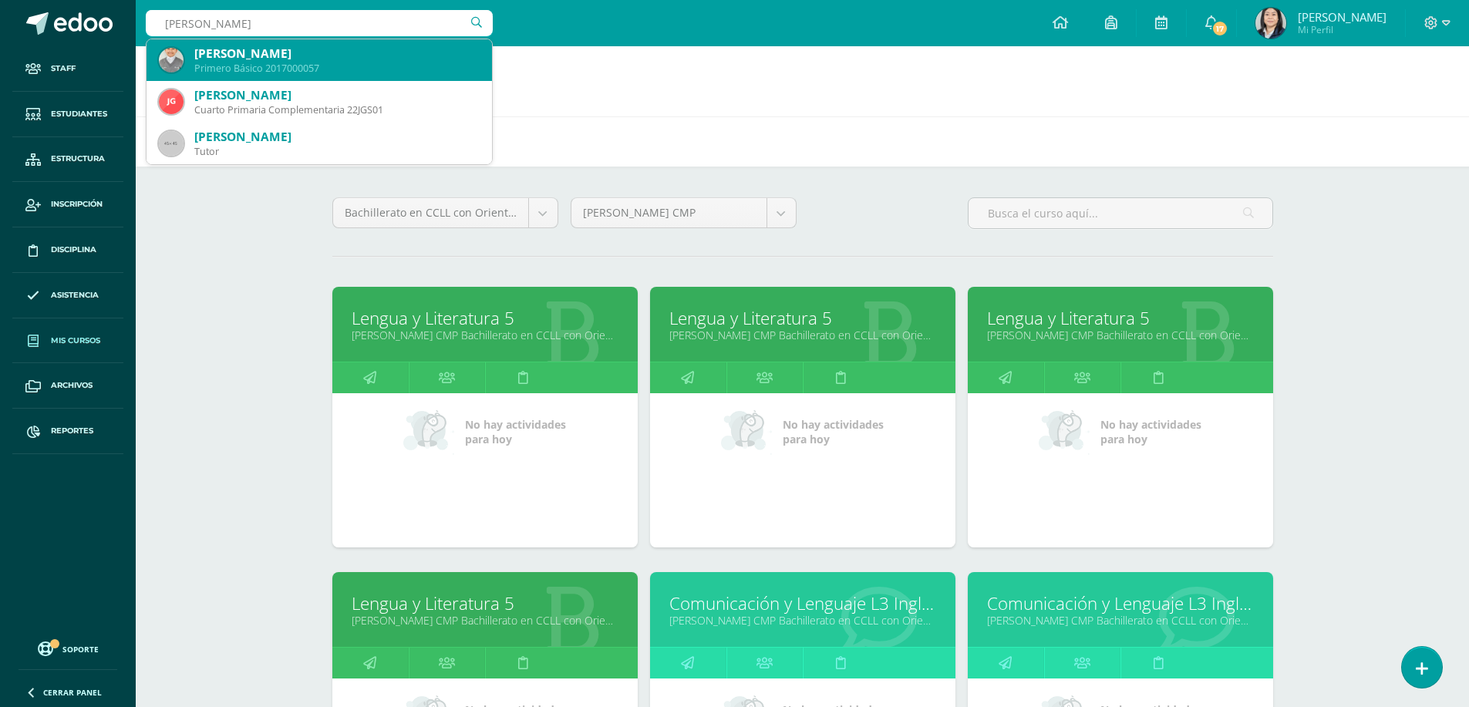
click at [271, 49] on div "Caleb Aarón Girón Samayoa" at bounding box center [336, 54] width 285 height 16
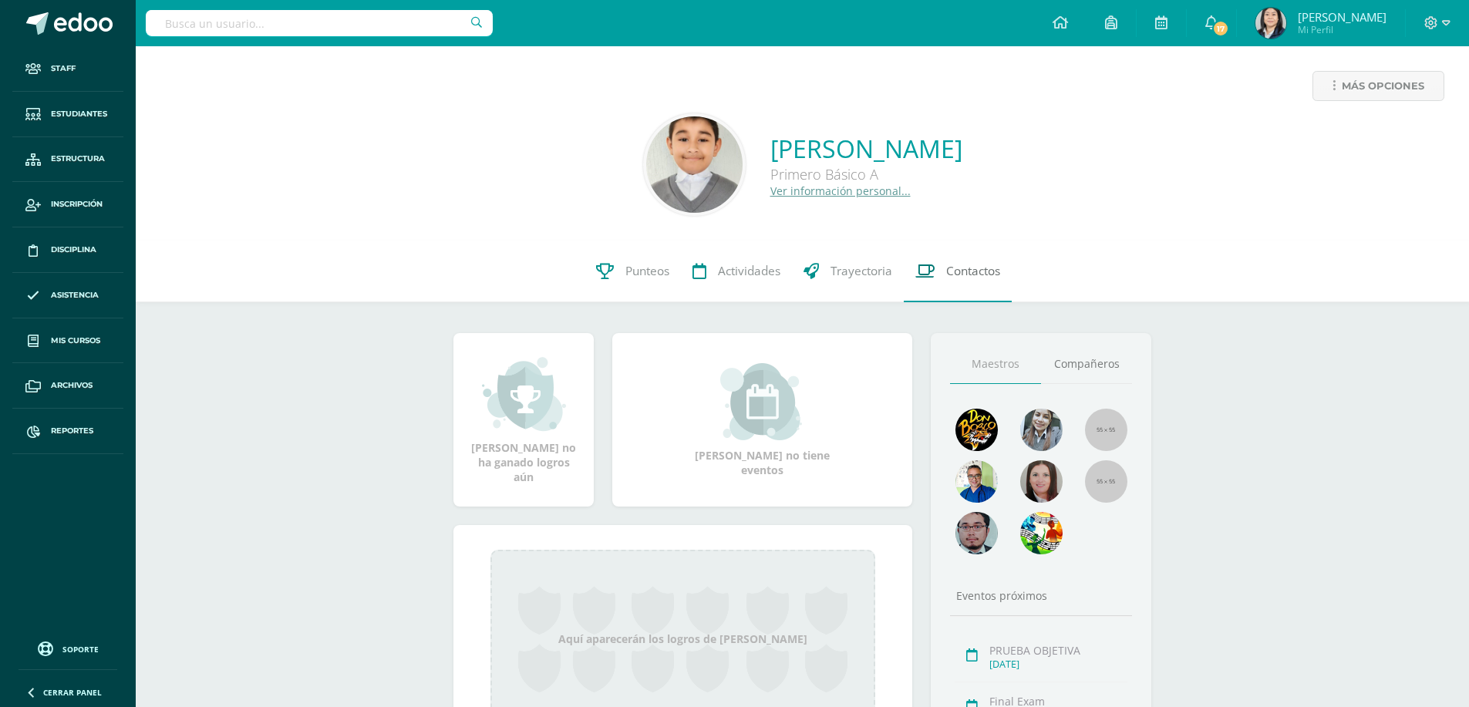
click at [969, 275] on span "Contactos" at bounding box center [973, 271] width 54 height 16
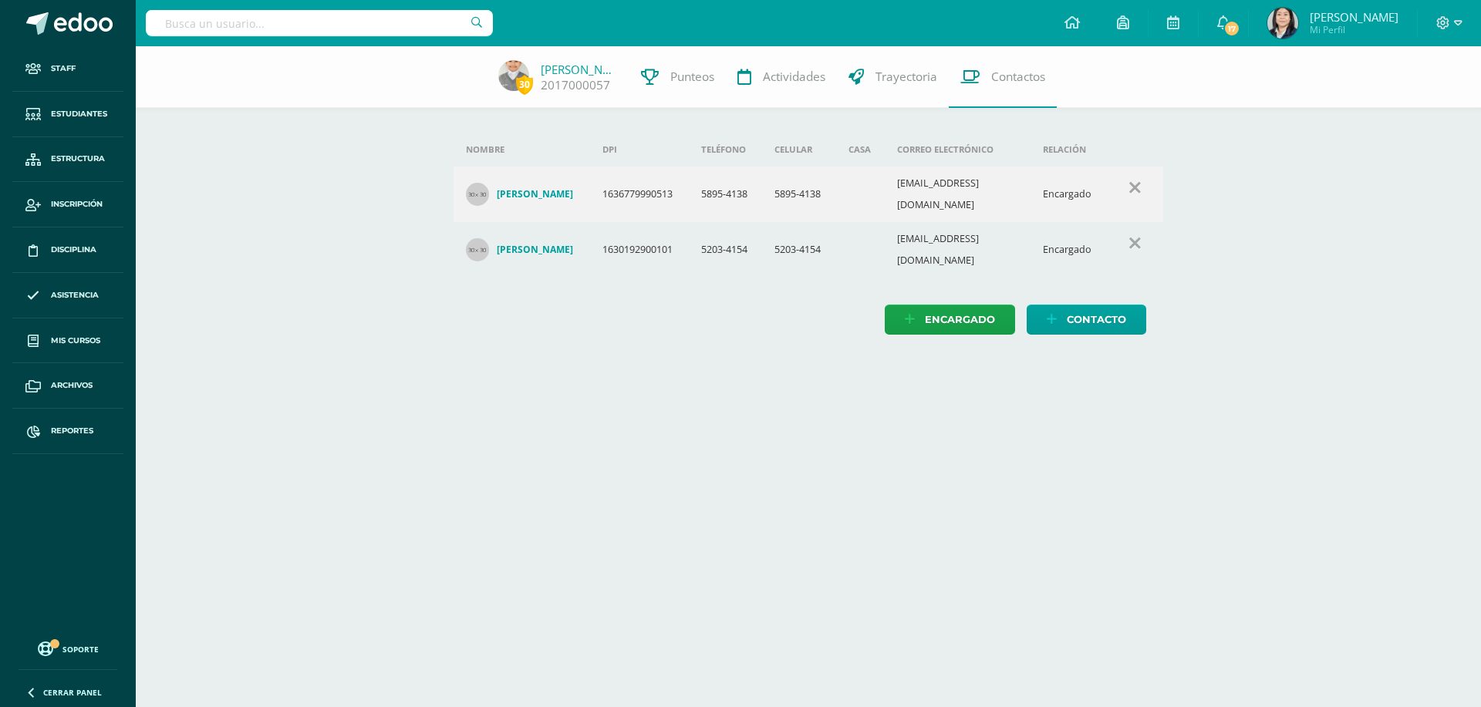
click at [524, 244] on h4 "[PERSON_NAME]" at bounding box center [535, 250] width 76 height 12
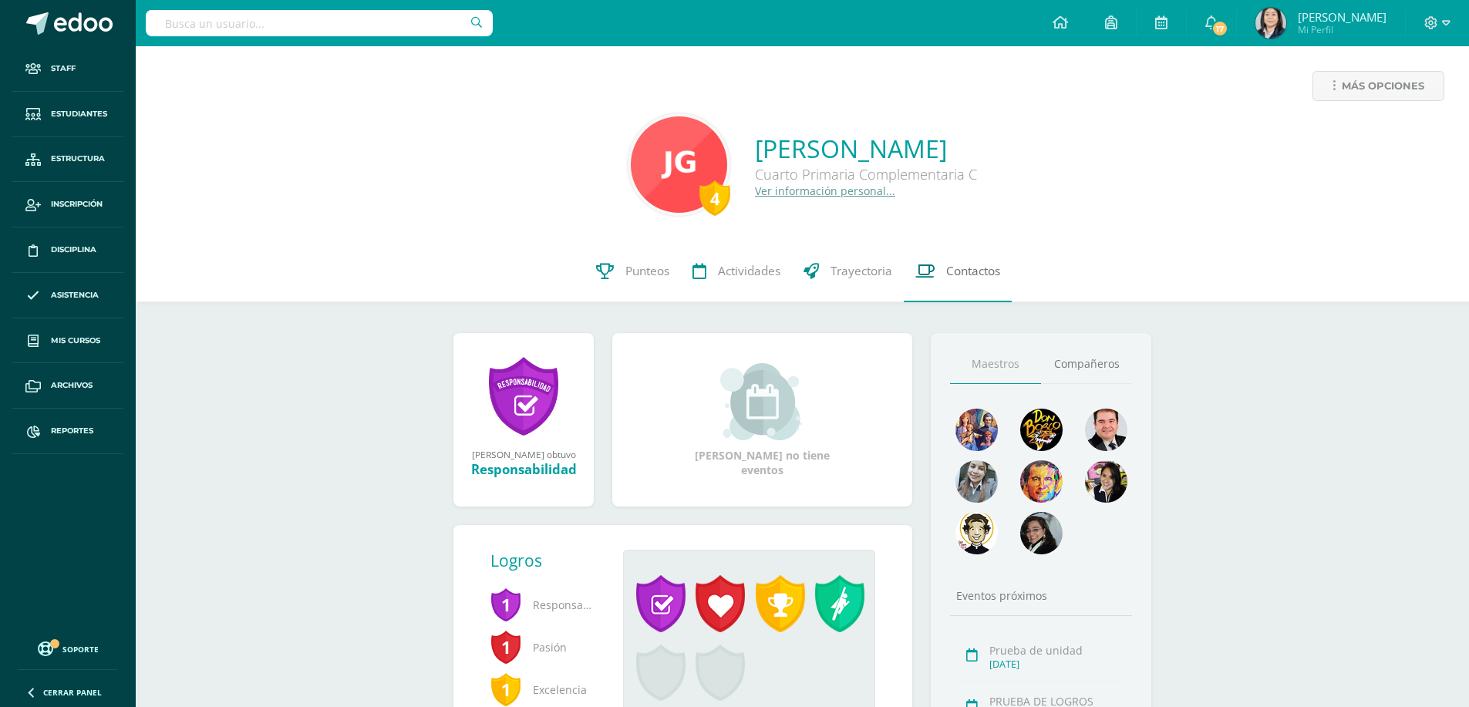
click at [965, 270] on span "Contactos" at bounding box center [973, 271] width 54 height 16
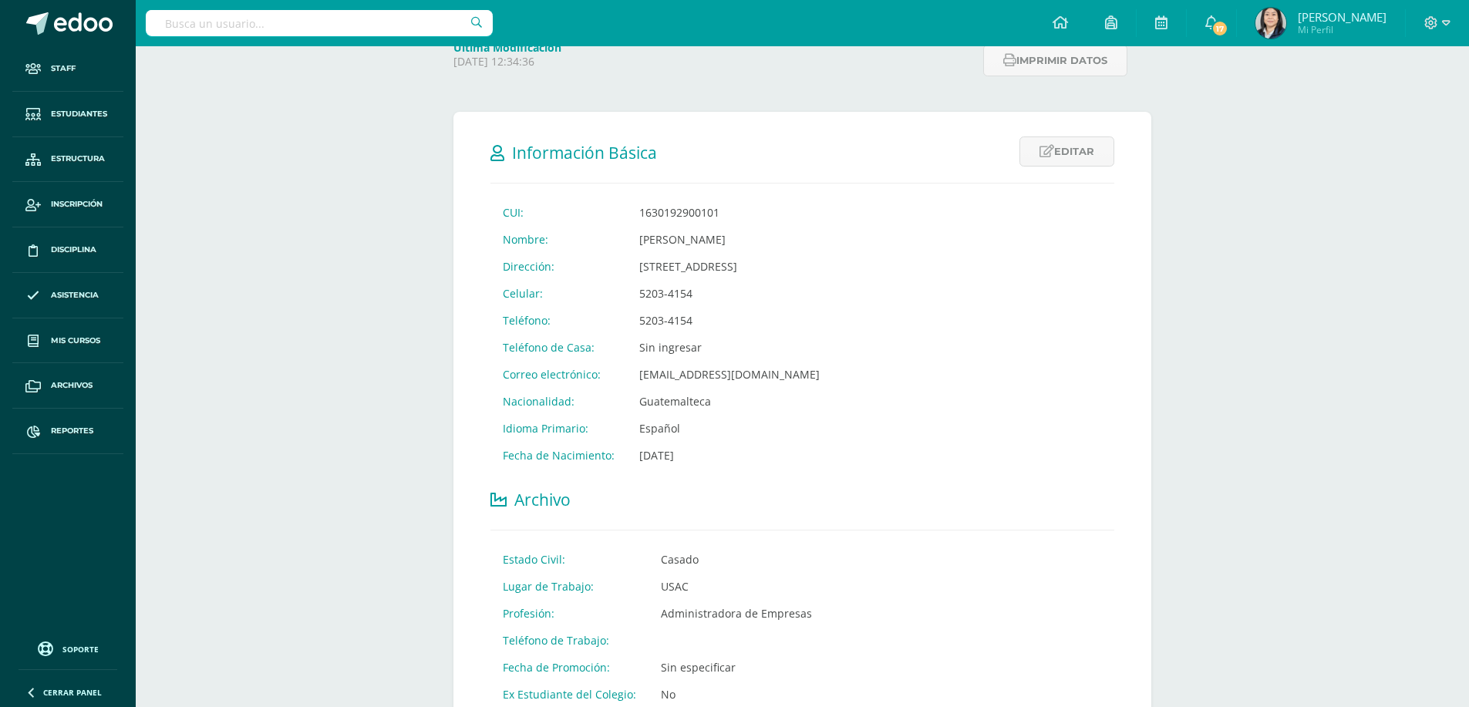
scroll to position [309, 0]
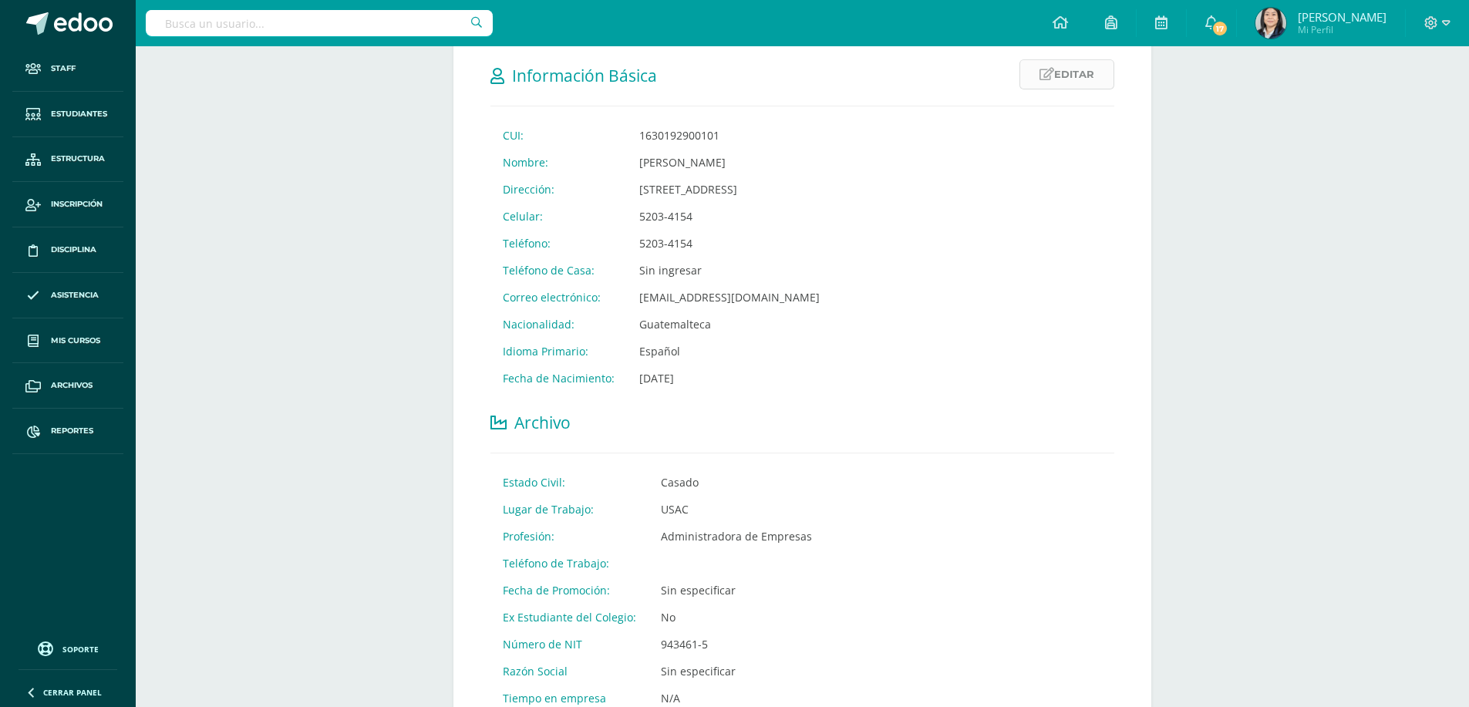
click at [1068, 76] on link "Editar" at bounding box center [1067, 74] width 95 height 30
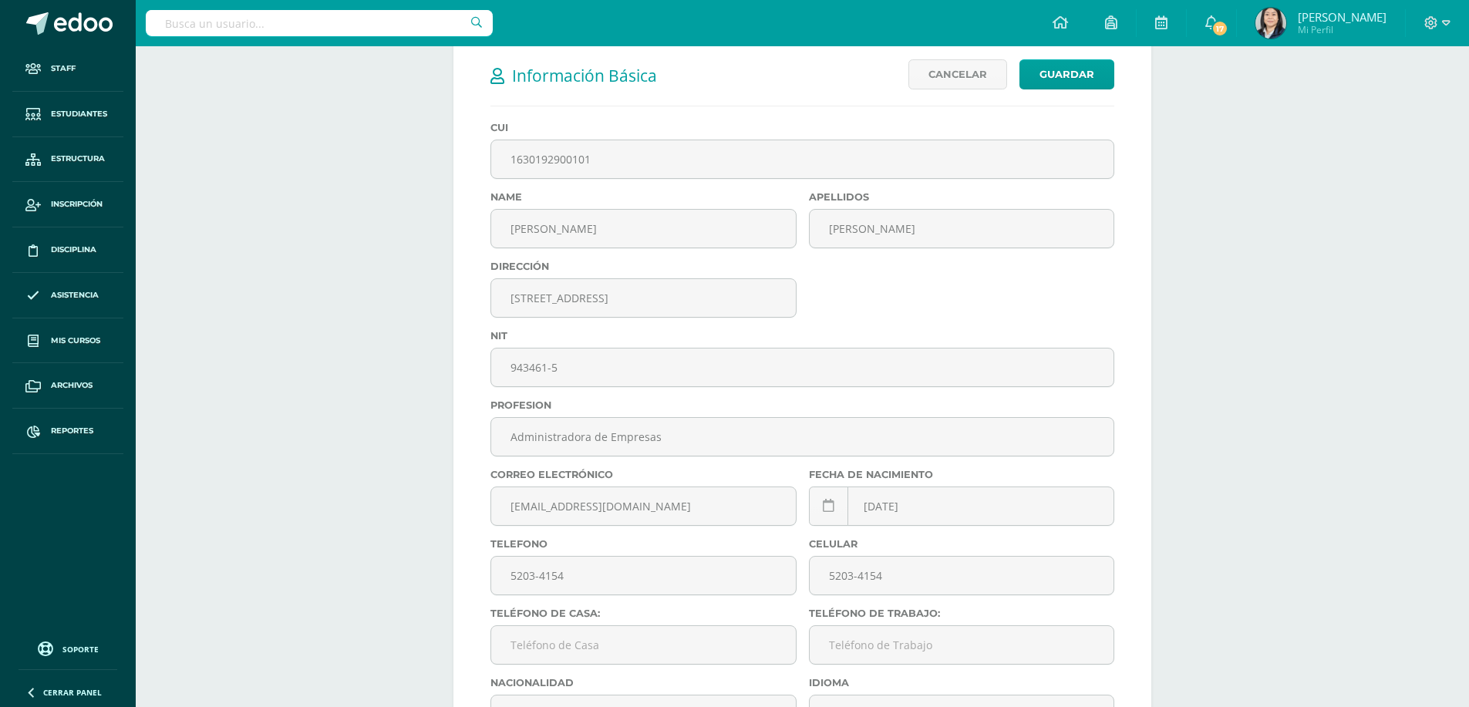
scroll to position [463, 0]
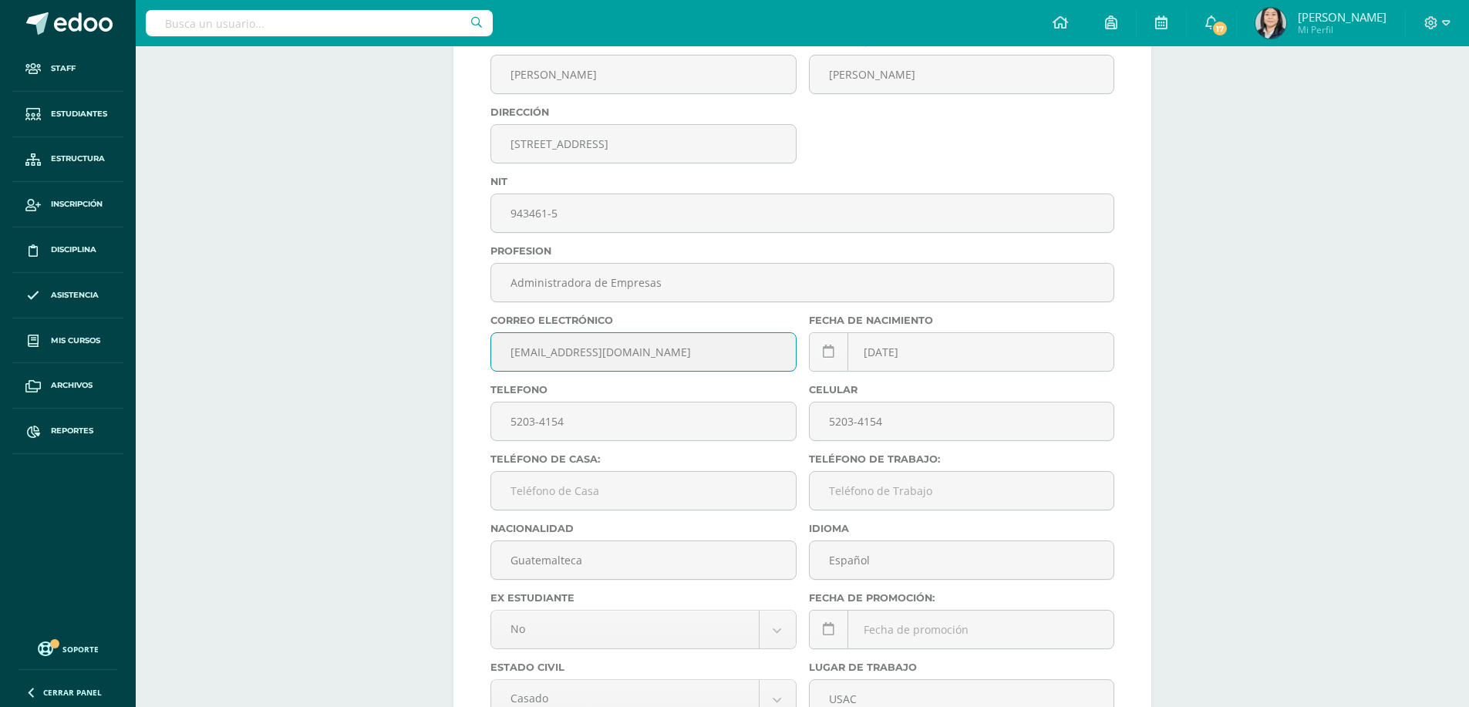
drag, startPoint x: 656, startPoint y: 351, endPoint x: 482, endPoint y: 359, distance: 174.5
click at [482, 359] on form "Información Básica Editar Cancelar Guardar CUI: 1630192900101 Nombre: Maricruz …" at bounding box center [803, 429] width 698 height 1098
drag, startPoint x: 651, startPoint y: 356, endPoint x: 467, endPoint y: 358, distance: 183.6
click at [467, 358] on form "Información Básica Editar Cancelar Guardar CUI: 1630192900101 Nombre: Maricruz …" at bounding box center [803, 429] width 698 height 1098
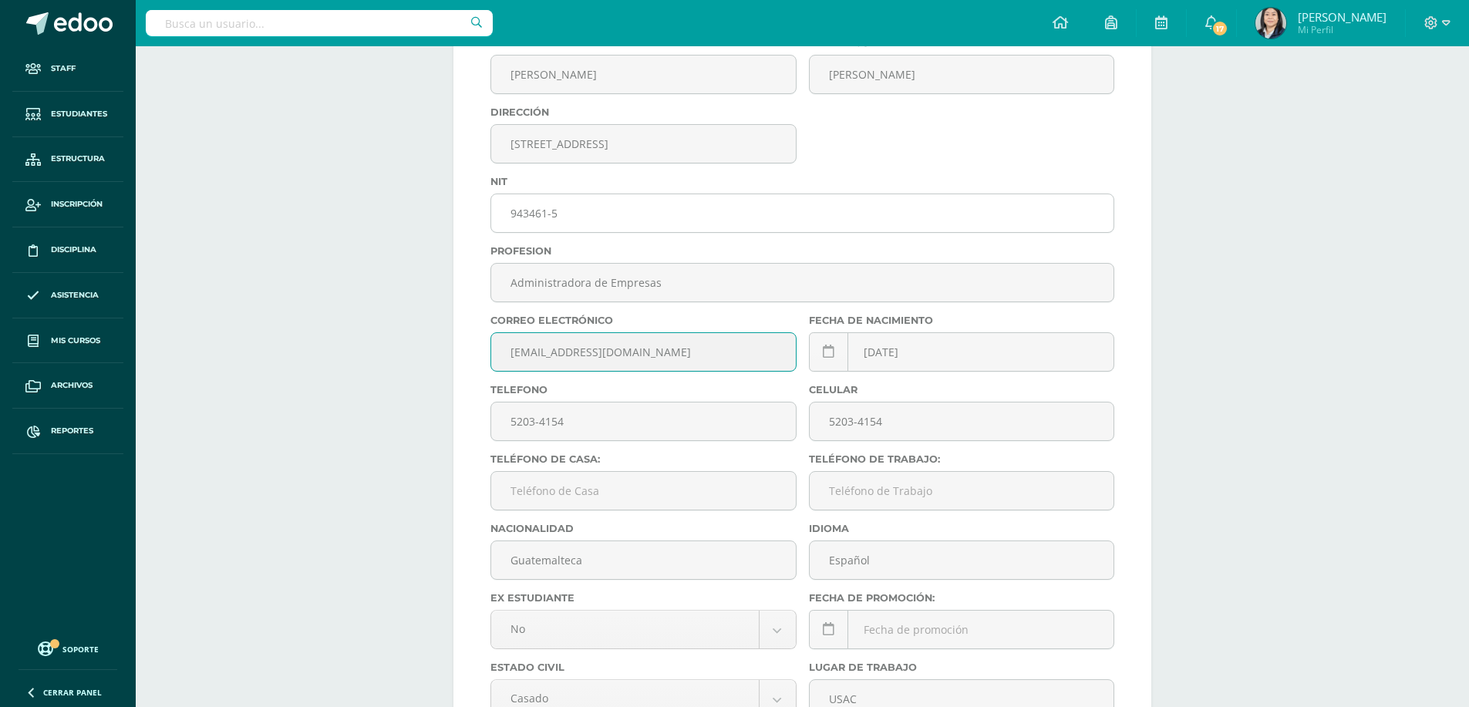
scroll to position [77, 0]
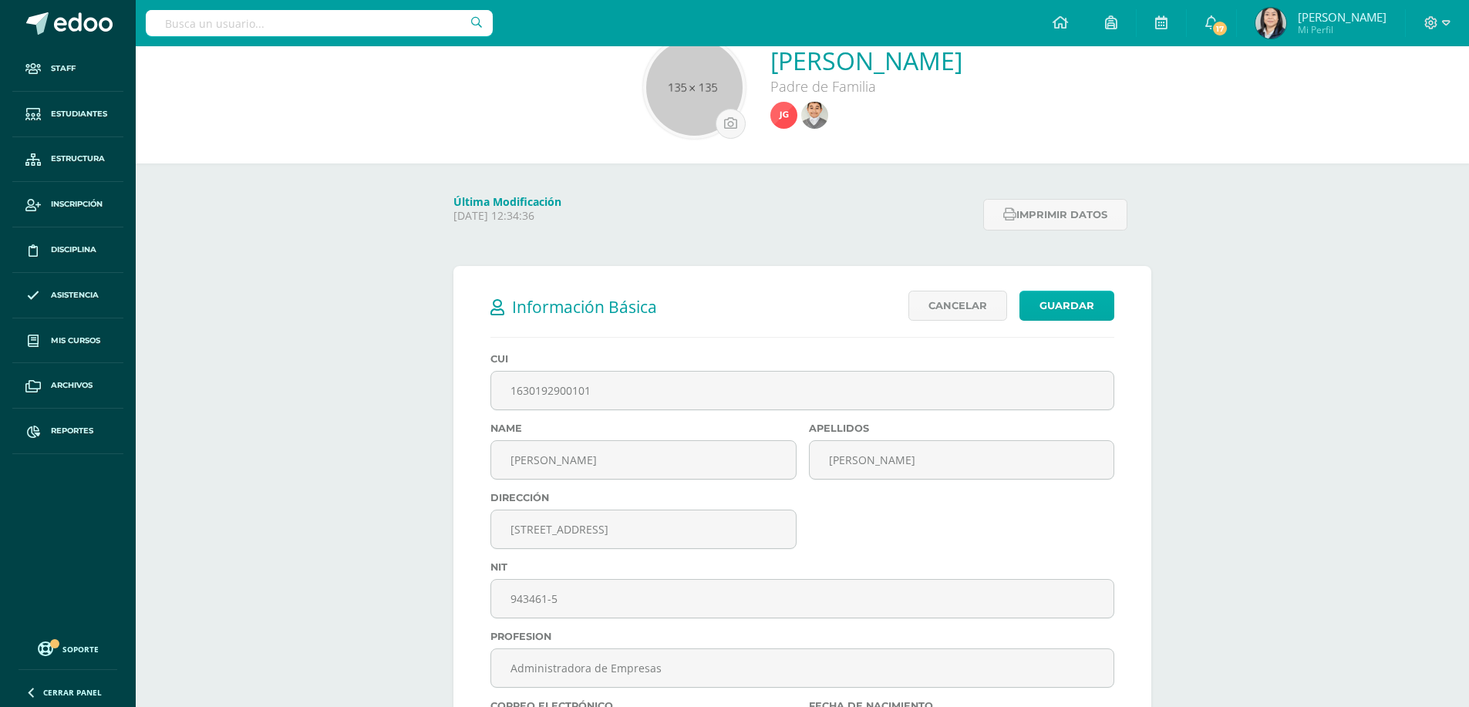
type input "pelaesamari@gmail.com"
click at [1078, 305] on link "Guardar" at bounding box center [1067, 306] width 95 height 30
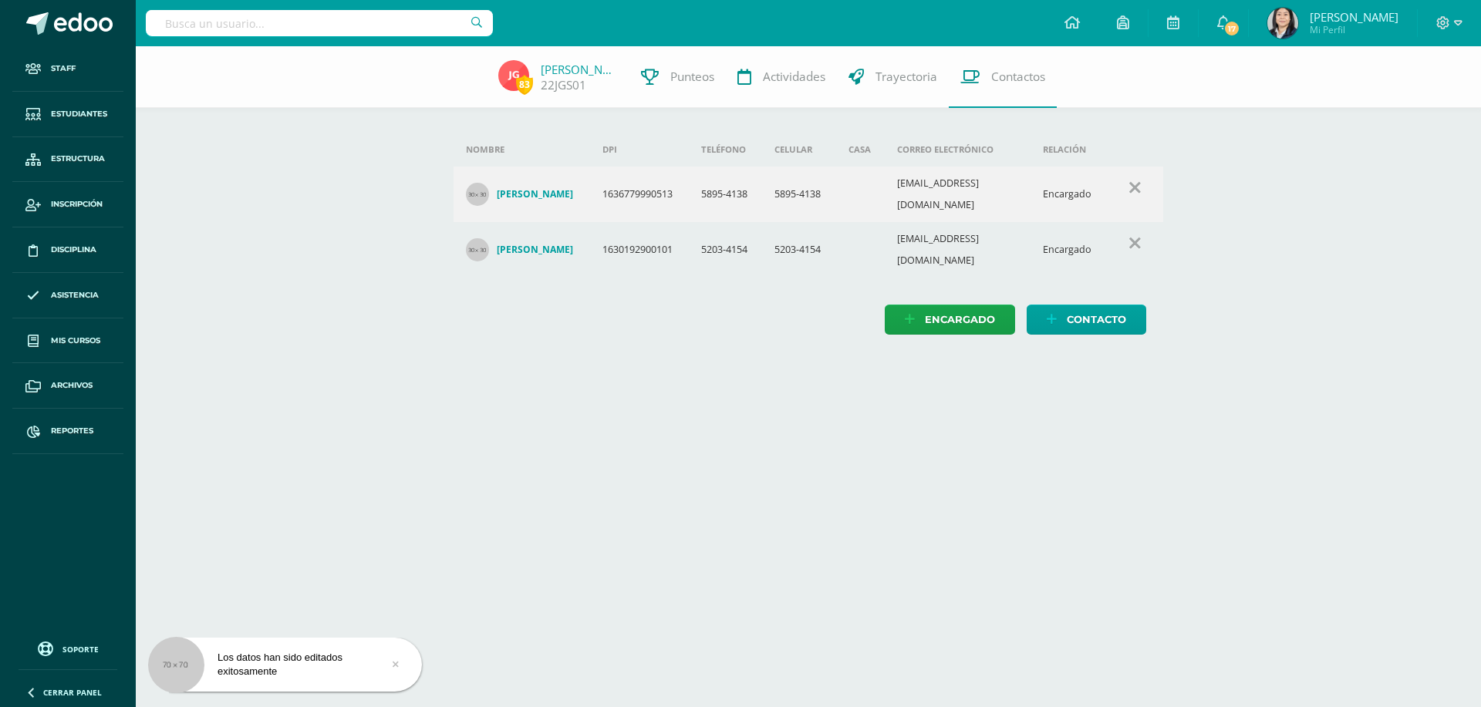
click at [536, 244] on h4 "[PERSON_NAME]" at bounding box center [535, 250] width 76 height 12
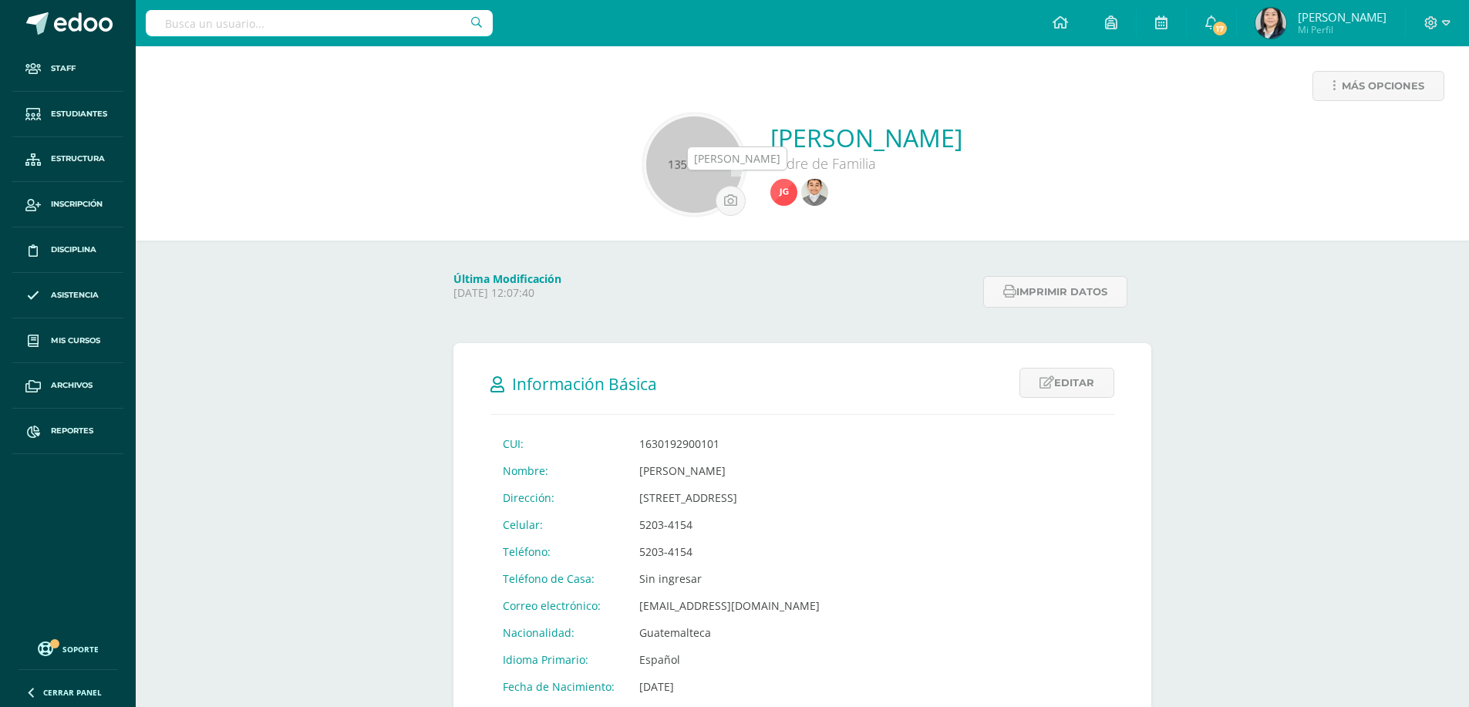
click at [801, 198] on img at bounding box center [814, 192] width 27 height 27
click at [771, 193] on img at bounding box center [784, 192] width 27 height 27
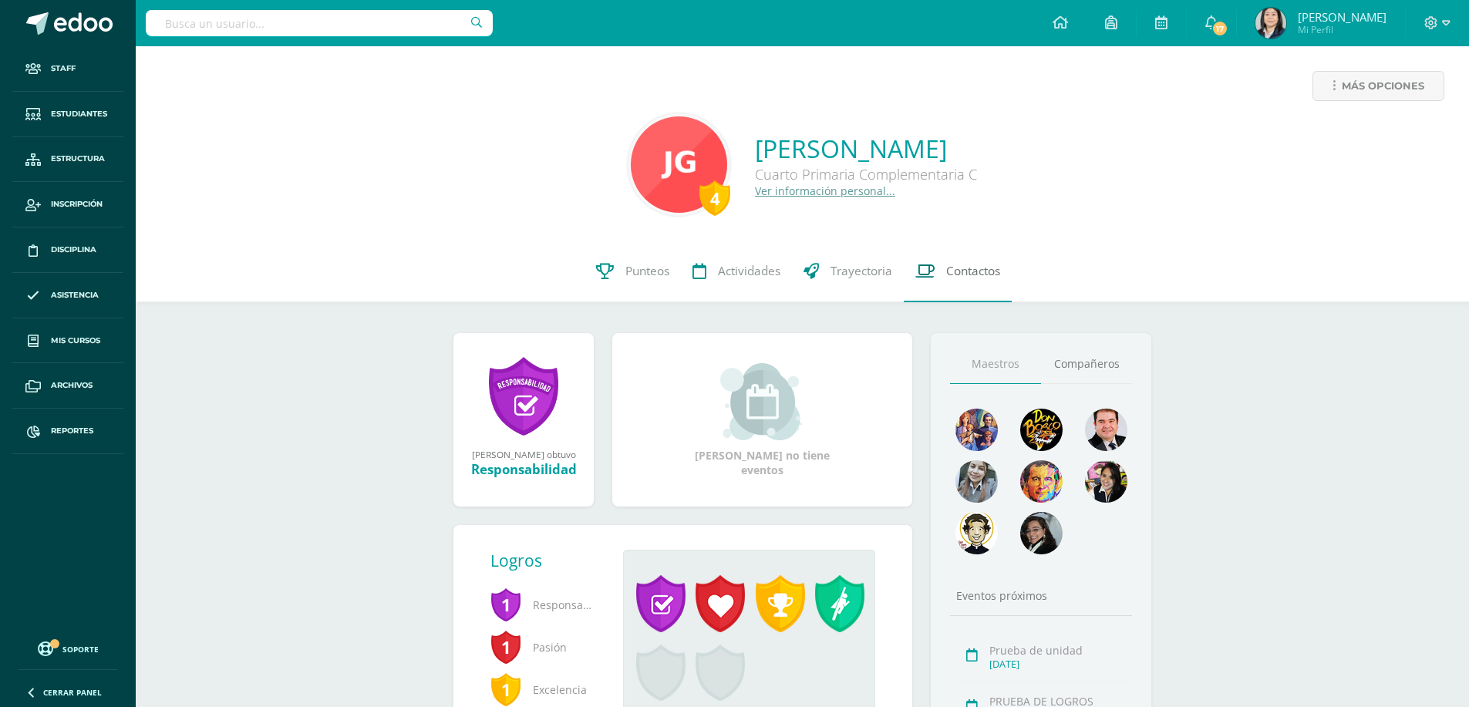
click at [956, 268] on span "Contactos" at bounding box center [973, 271] width 54 height 16
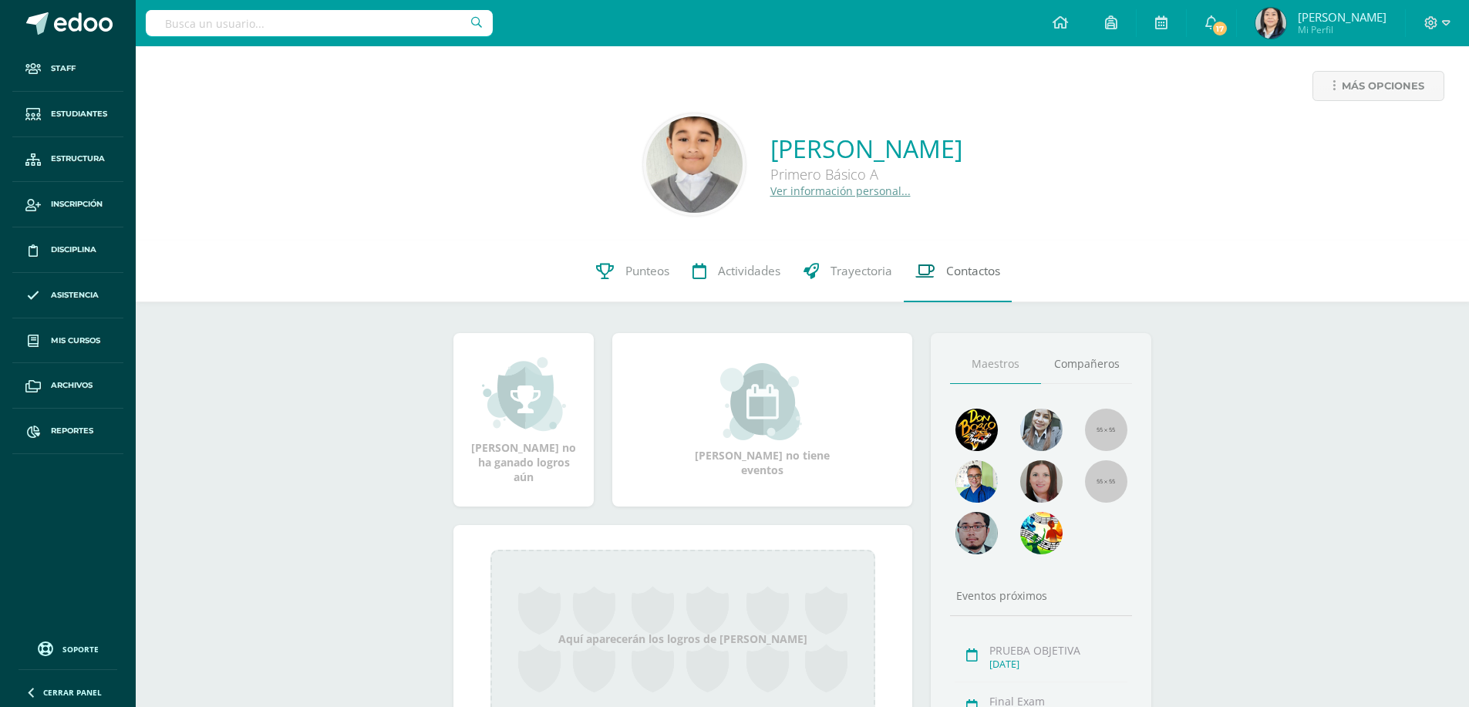
click at [963, 275] on span "Contactos" at bounding box center [973, 271] width 54 height 16
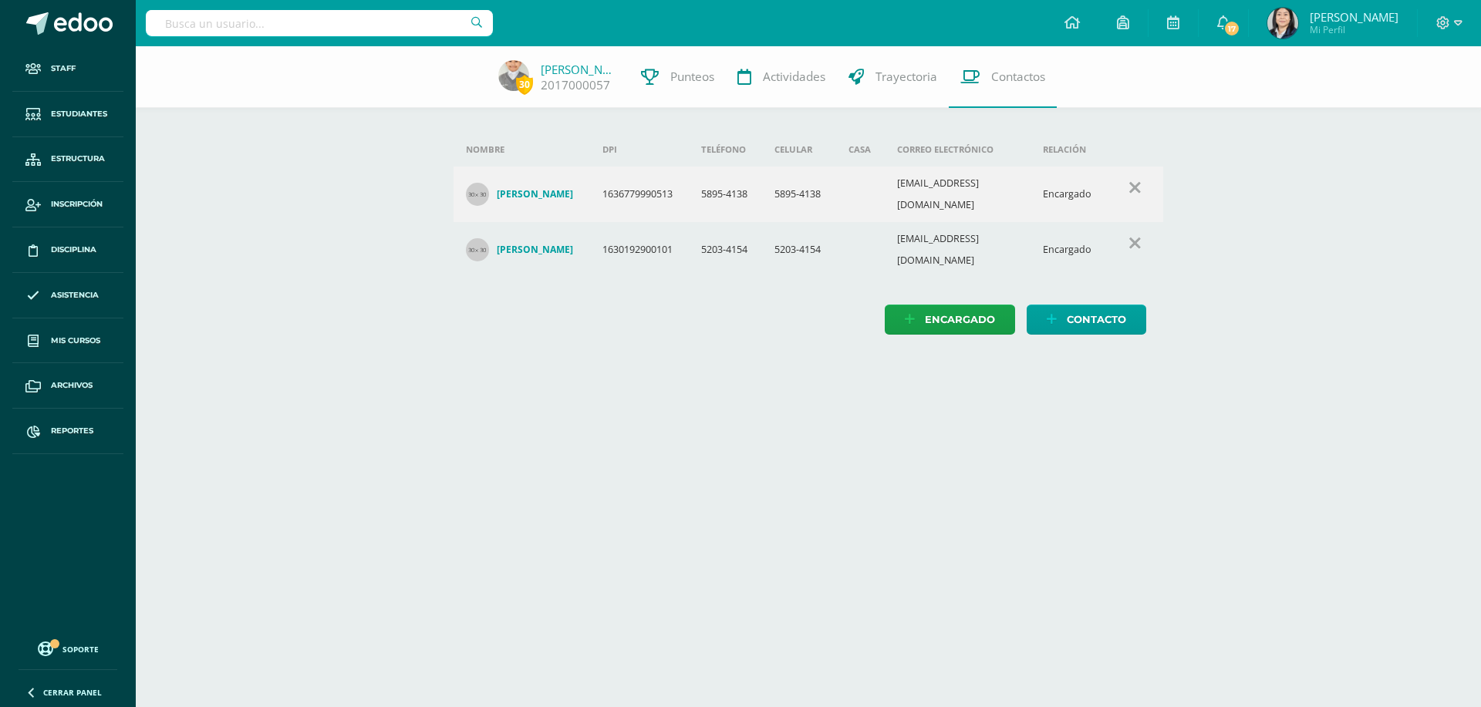
click at [1336, 348] on html "Staff Estudiantes Estructura Inscripción Disciplina Asistencia Mis cursos Archi…" at bounding box center [740, 183] width 1481 height 366
drag, startPoint x: 889, startPoint y: 487, endPoint x: 899, endPoint y: 487, distance: 9.3
click at [891, 366] on html "Staff Estudiantes Estructura Inscripción Disciplina Asistencia Mis cursos Archi…" at bounding box center [740, 183] width 1481 height 366
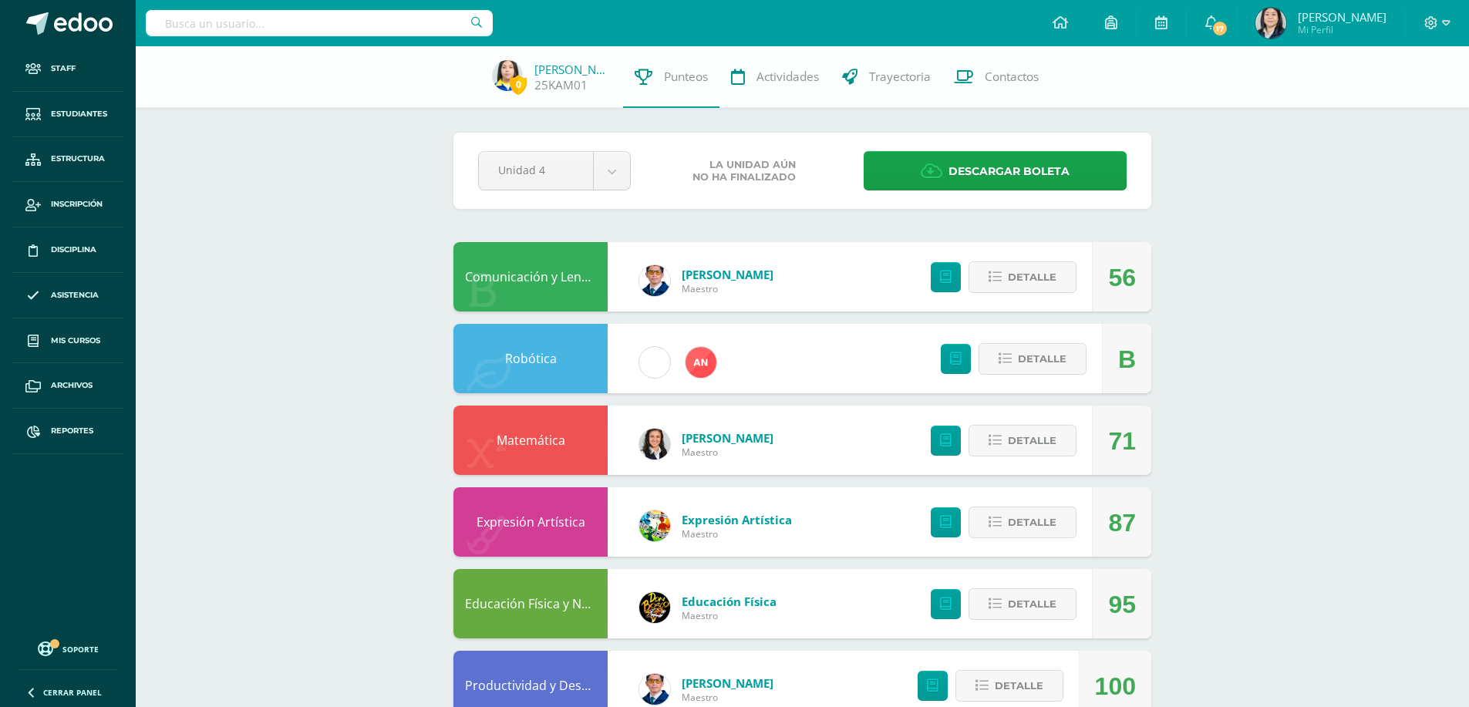
click at [329, 29] on input "text" at bounding box center [319, 23] width 347 height 26
